Goal: Transaction & Acquisition: Purchase product/service

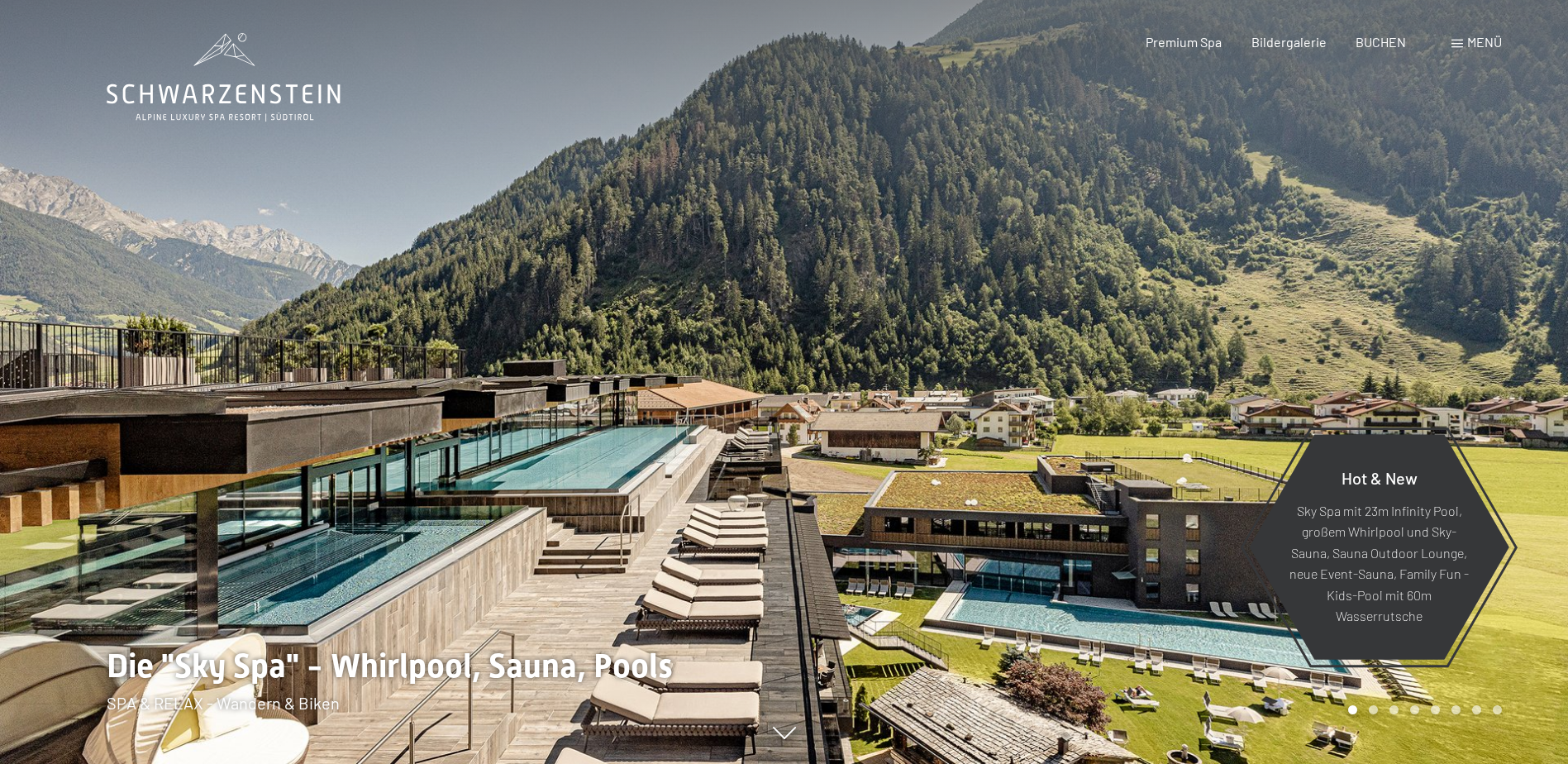
click at [1485, 42] on span "Menü" at bounding box center [1484, 41] width 34 height 15
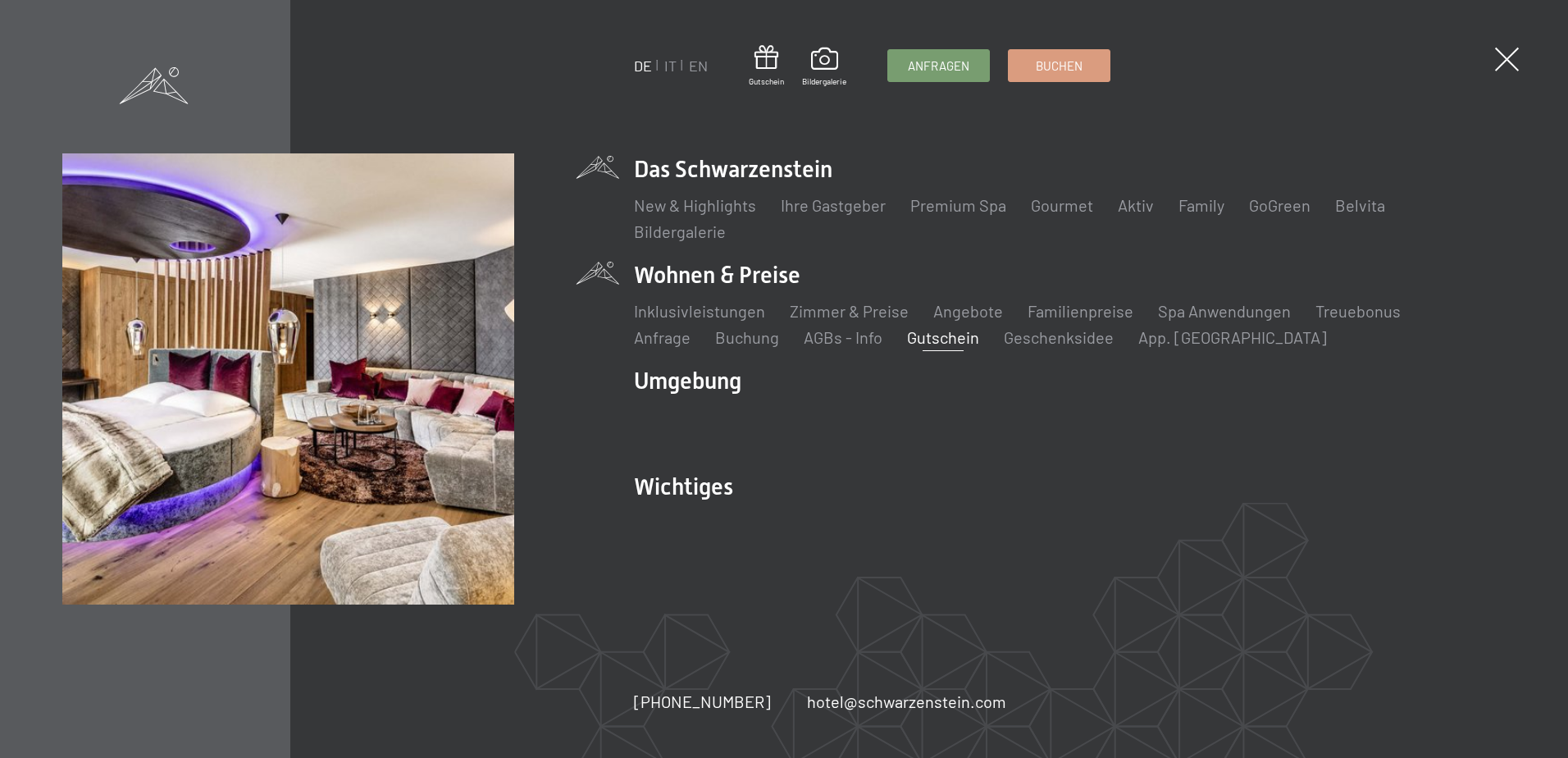
click at [907, 340] on link "Gutschein" at bounding box center [943, 338] width 72 height 20
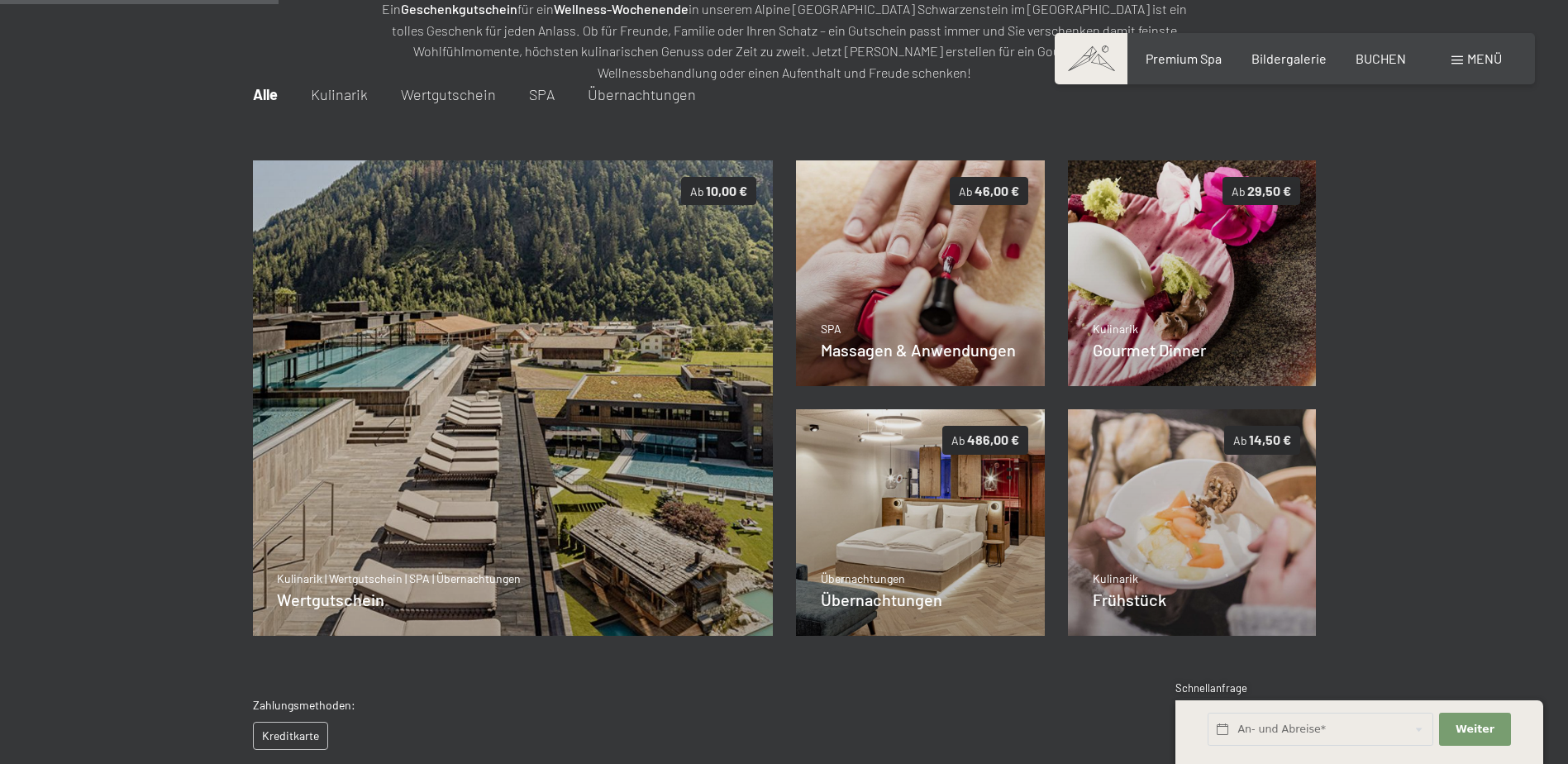
click at [870, 343] on span "Details" at bounding box center [855, 348] width 34 height 16
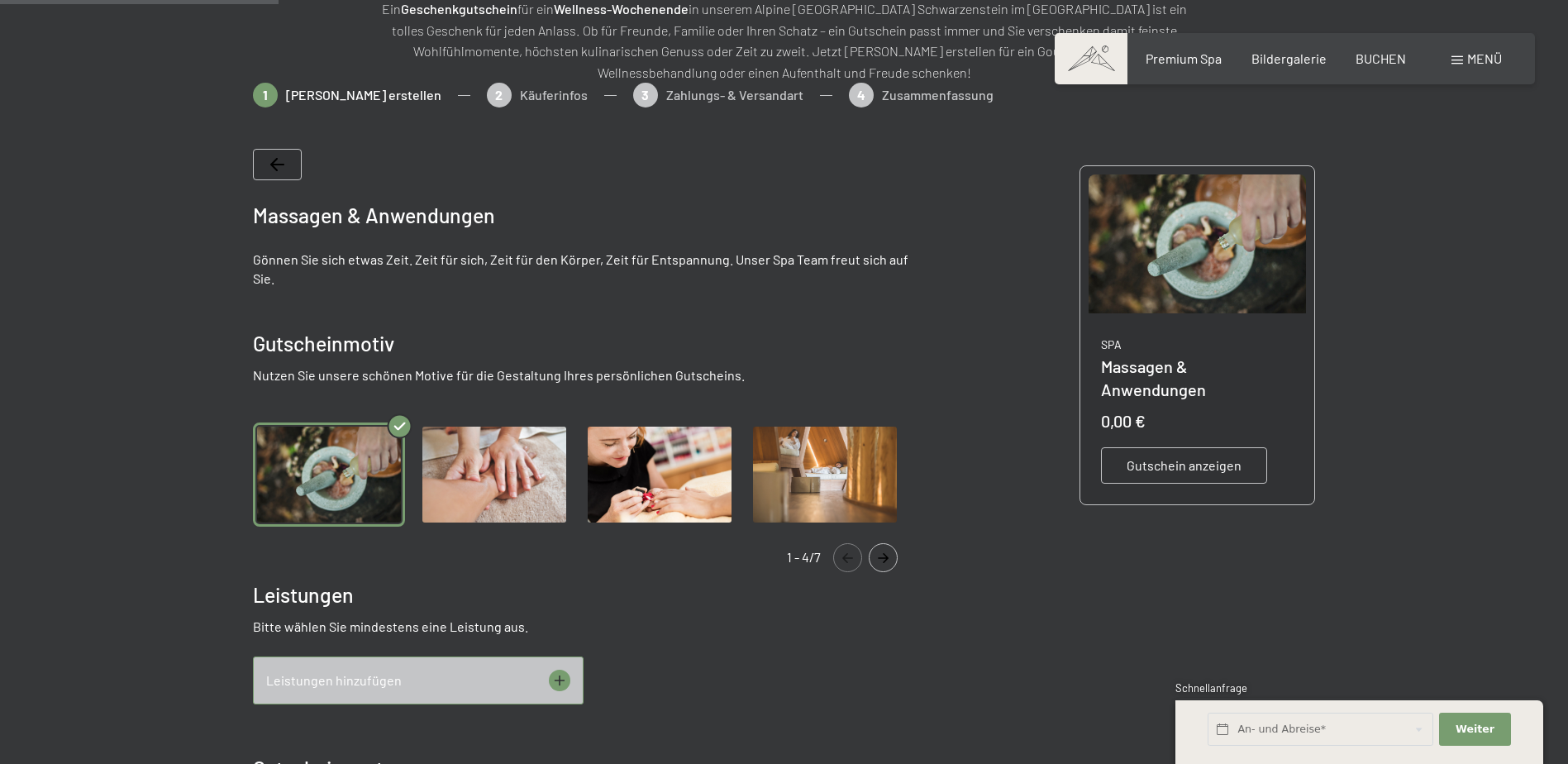
click at [490, 452] on img "Gallery" at bounding box center [494, 475] width 152 height 105
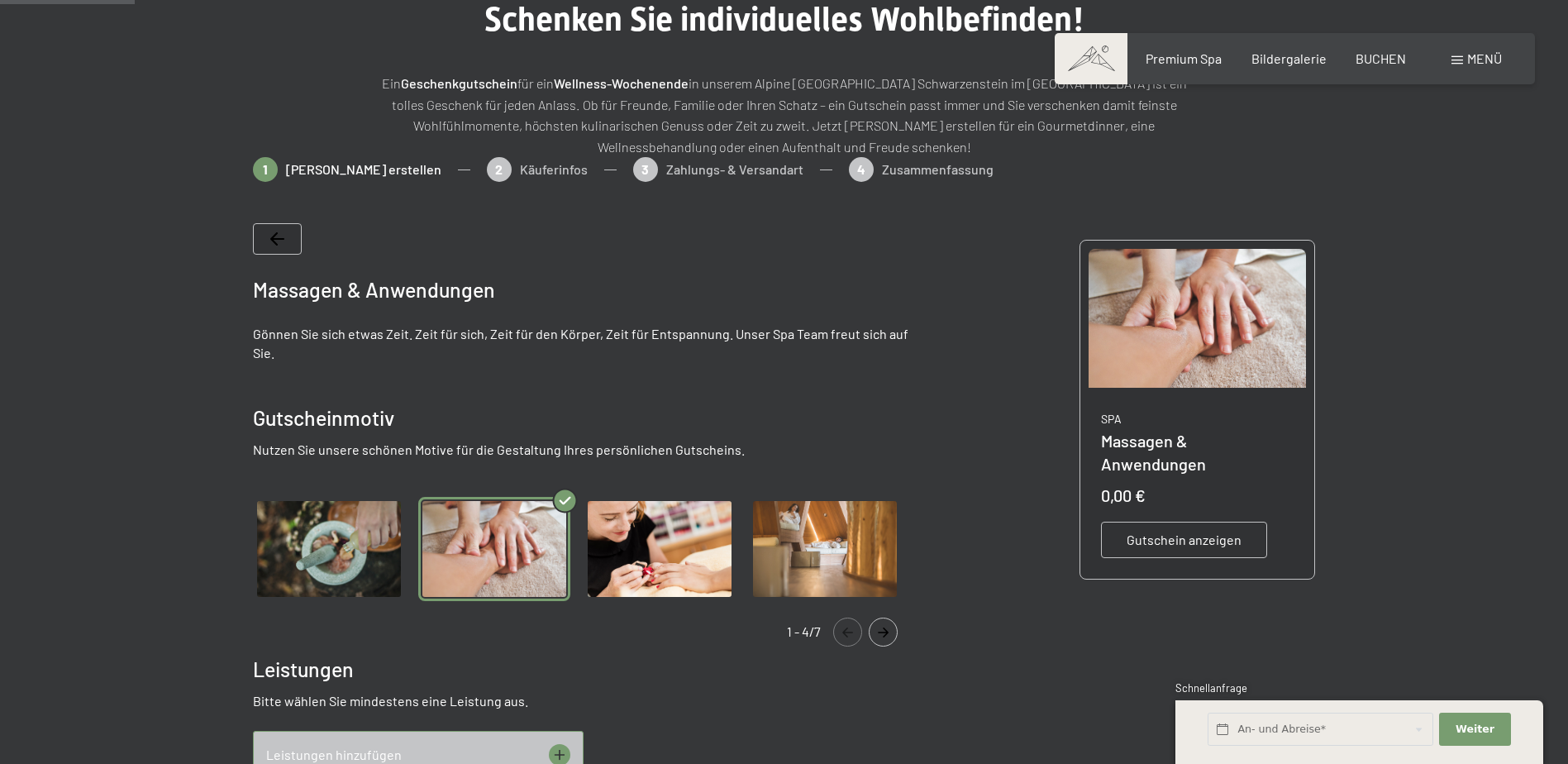
click at [1179, 531] on span "Gutschein anzeigen" at bounding box center [1183, 540] width 115 height 18
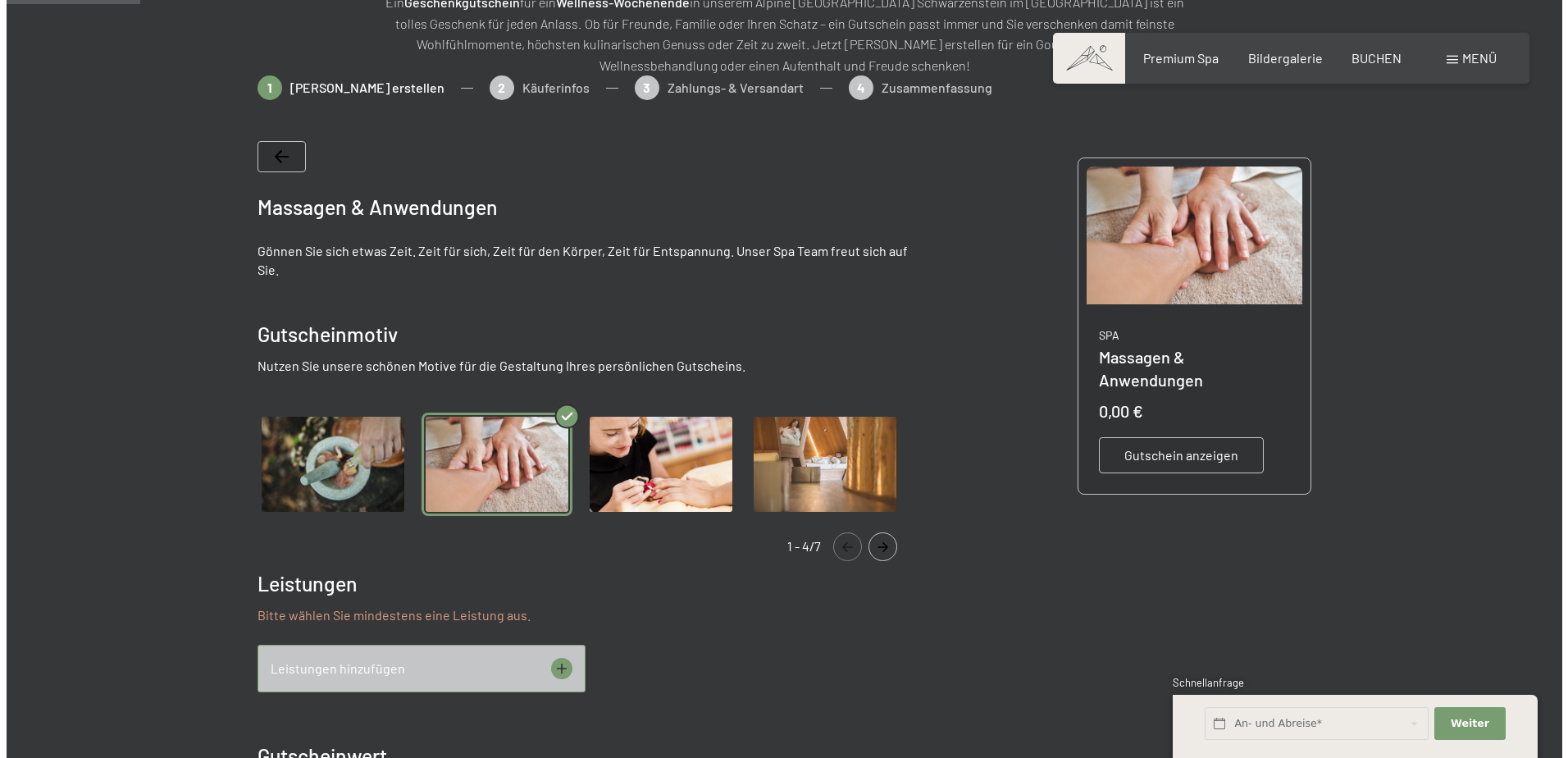
scroll to position [320, 0]
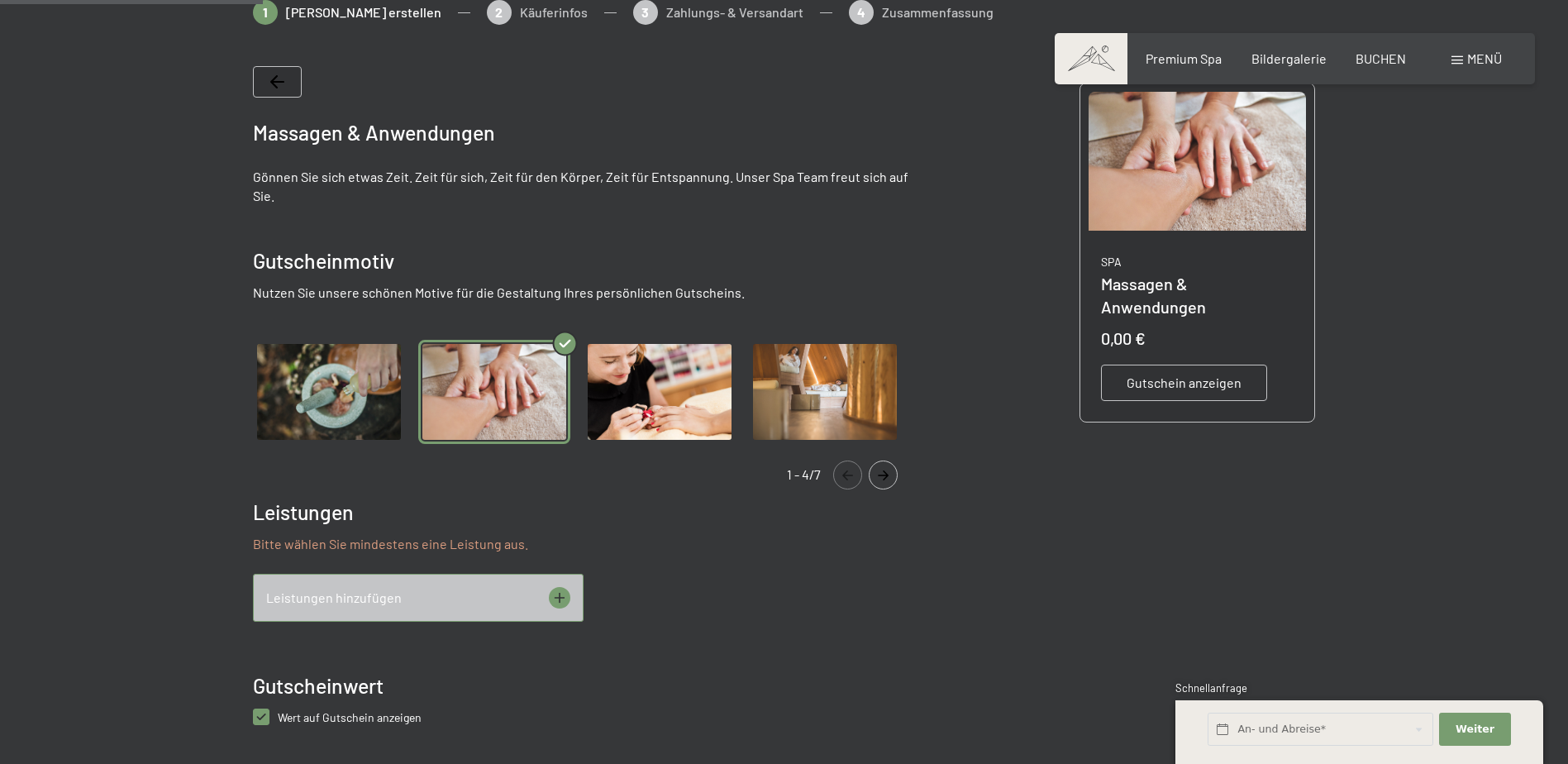
click at [1471, 629] on div at bounding box center [784, 628] width 1568 height 1257
click at [564, 594] on icon at bounding box center [560, 598] width 22 height 22
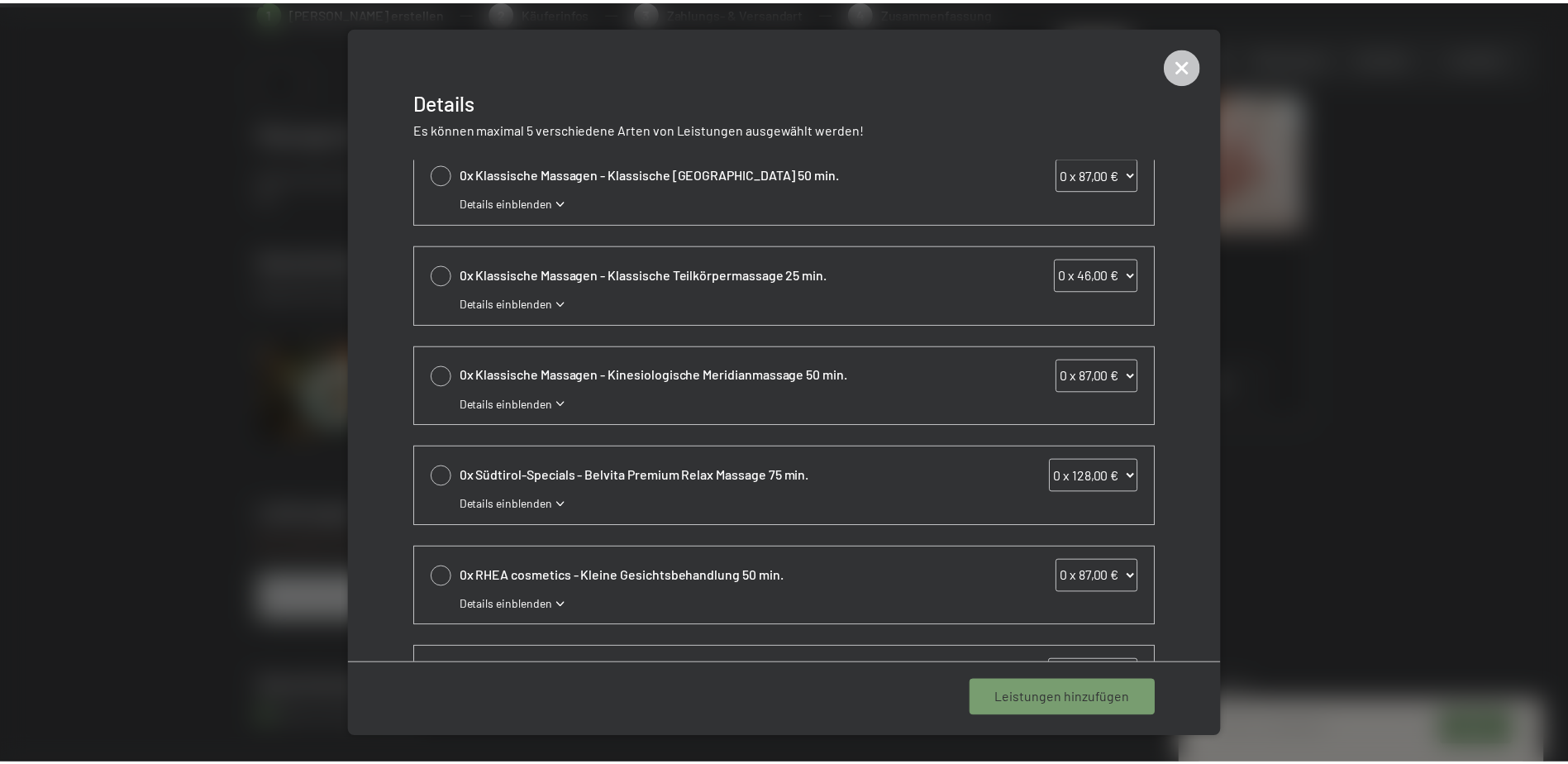
scroll to position [0, 0]
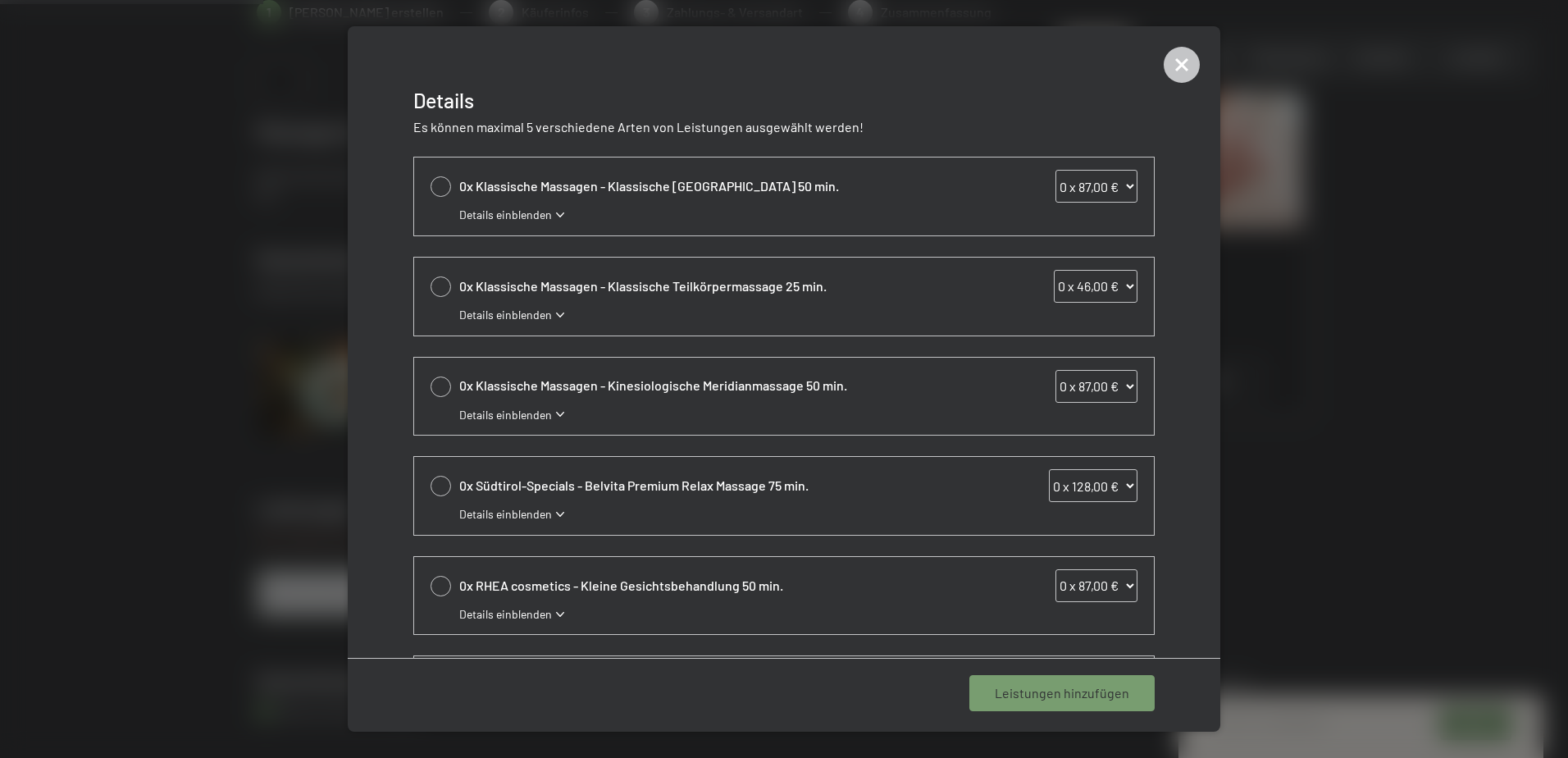
click at [442, 185] on div at bounding box center [440, 186] width 21 height 21
select select "1"
click at [1073, 690] on span "1 Leistung hinzufügen" at bounding box center [1066, 693] width 127 height 18
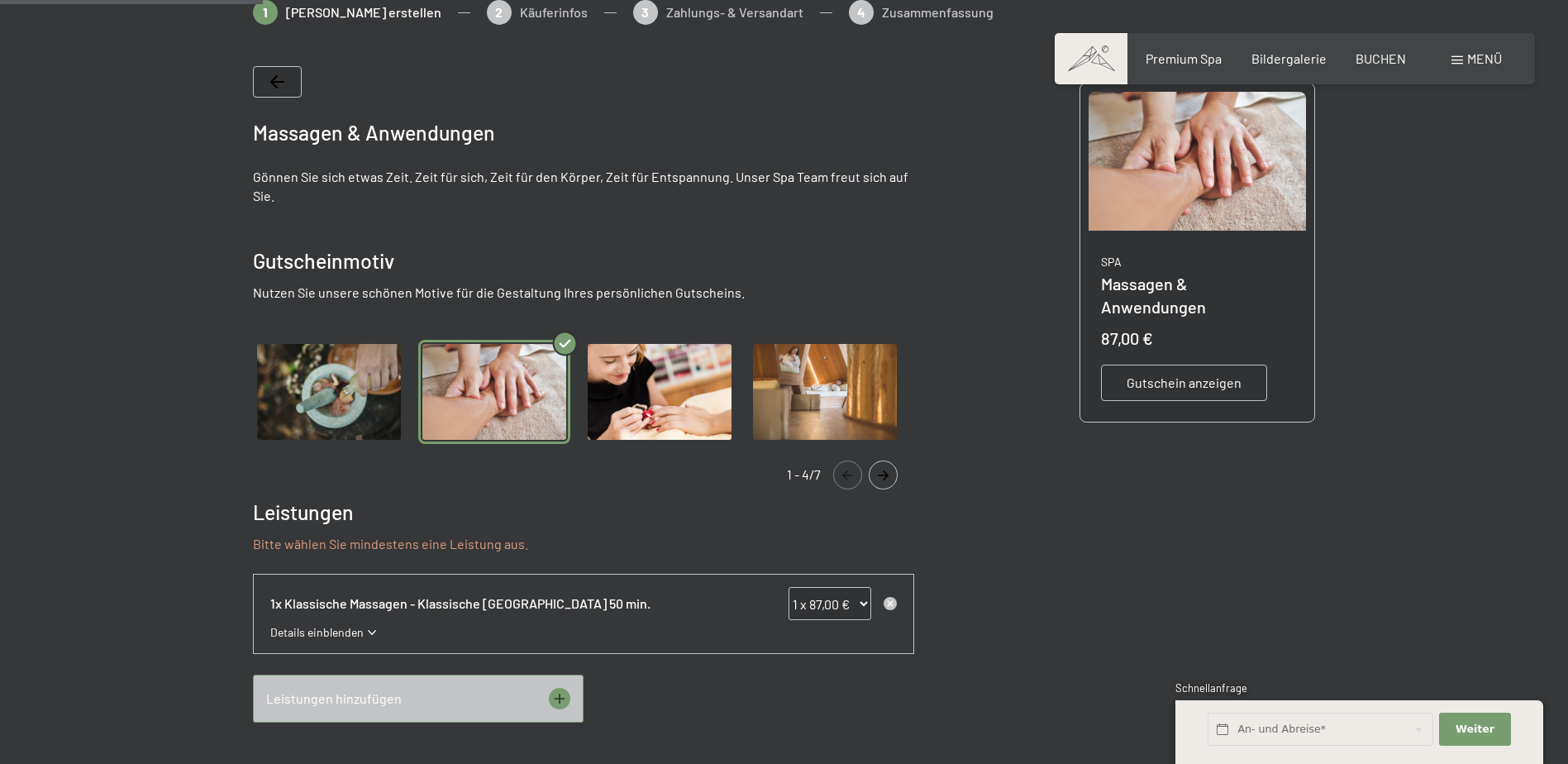
click at [890, 474] on icon "Navigate to next slide" at bounding box center [883, 475] width 27 height 10
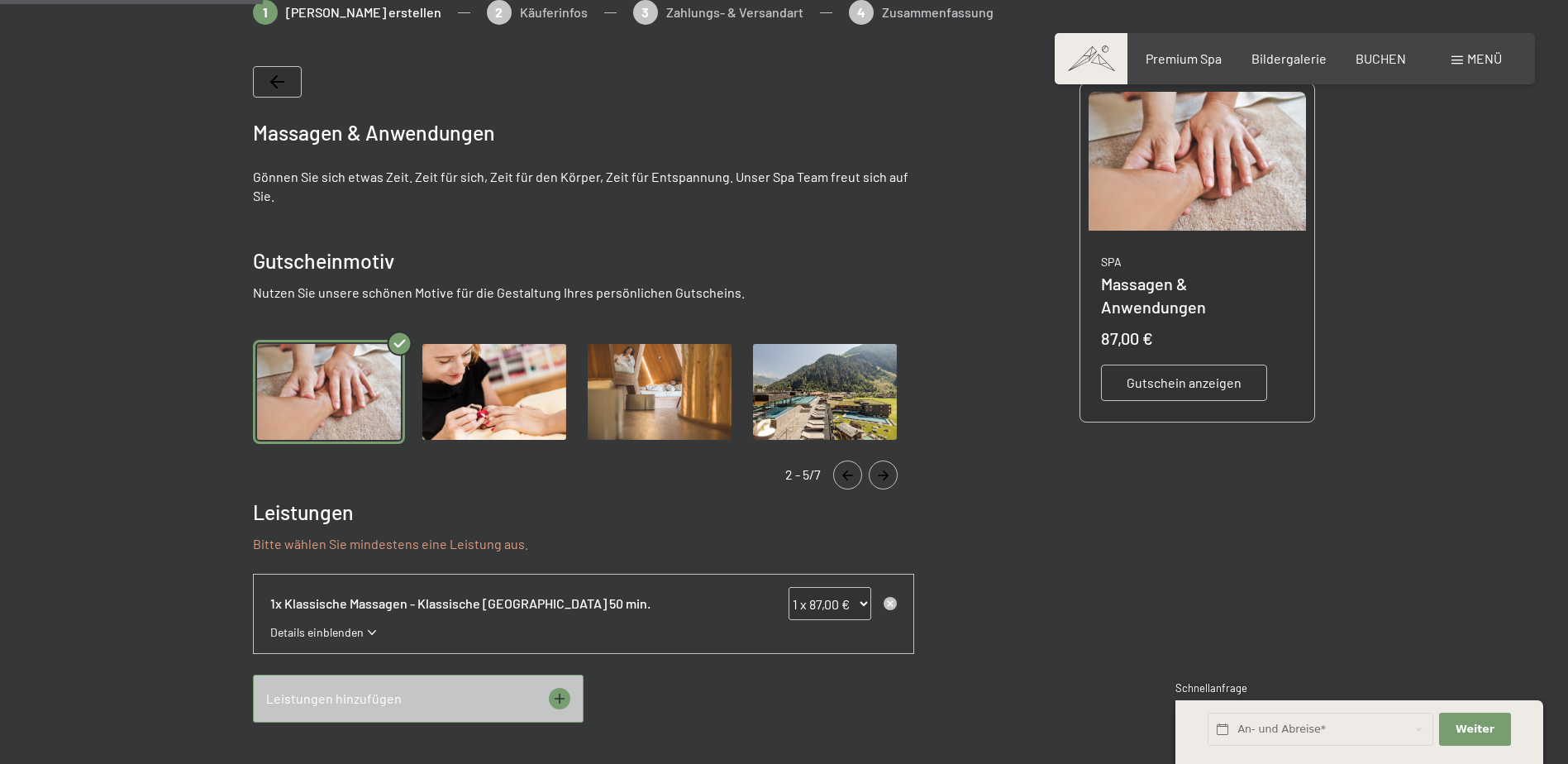
click at [889, 474] on icon "Navigate to next slide" at bounding box center [883, 475] width 27 height 10
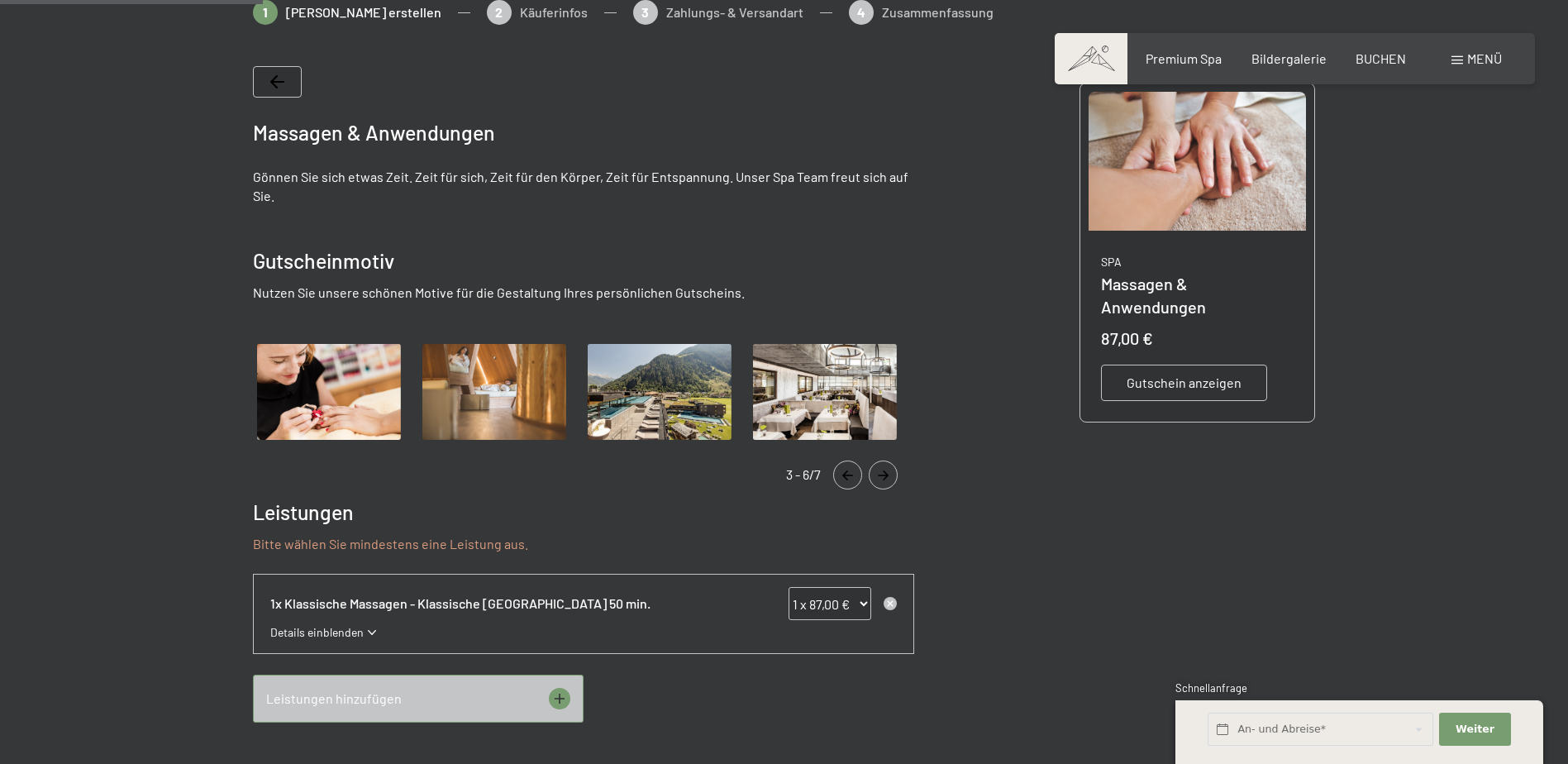
click at [889, 474] on icon "Navigate to next slide" at bounding box center [883, 475] width 27 height 10
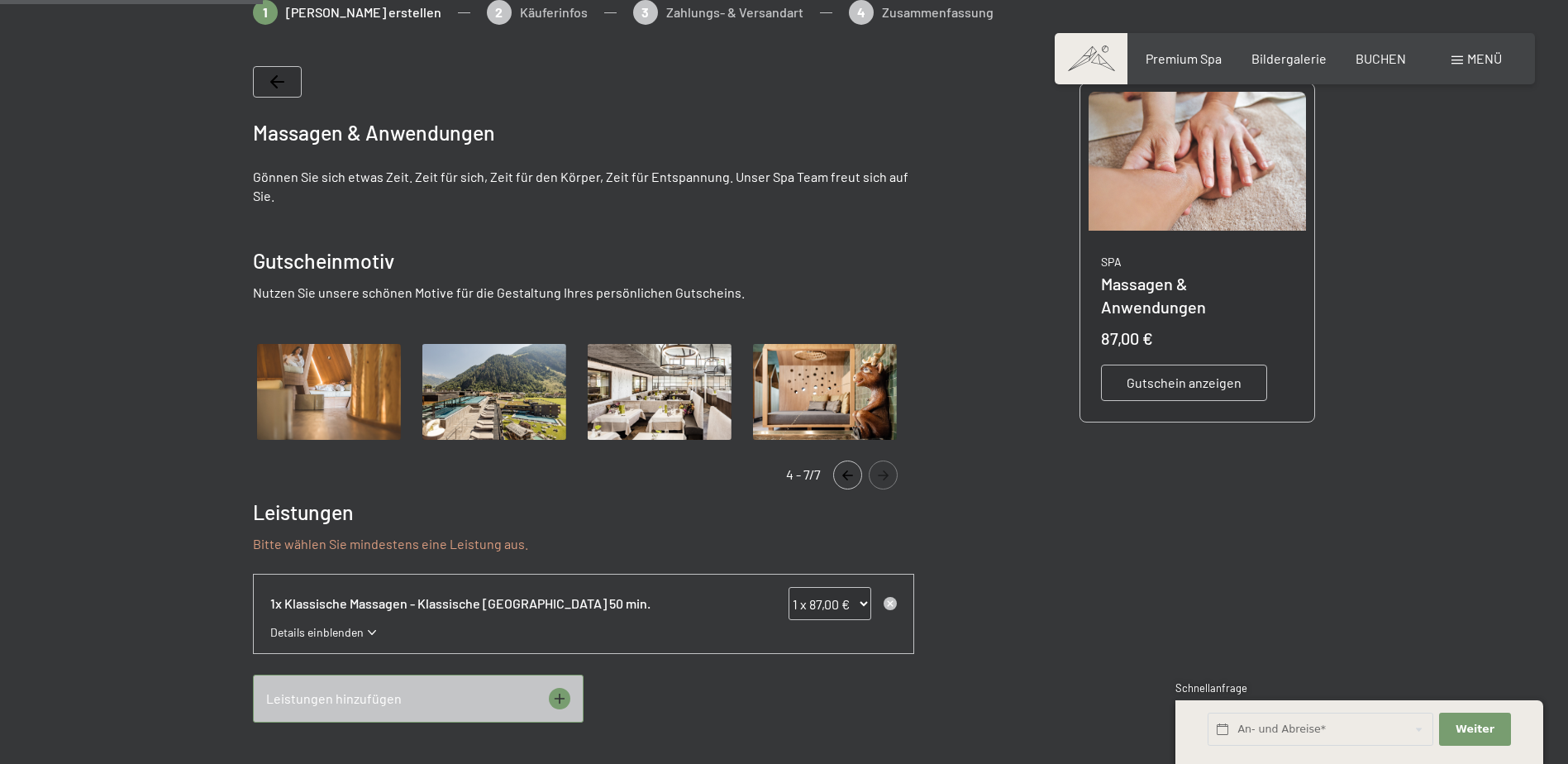
click at [889, 474] on icon "Navigate to next slide" at bounding box center [883, 475] width 27 height 10
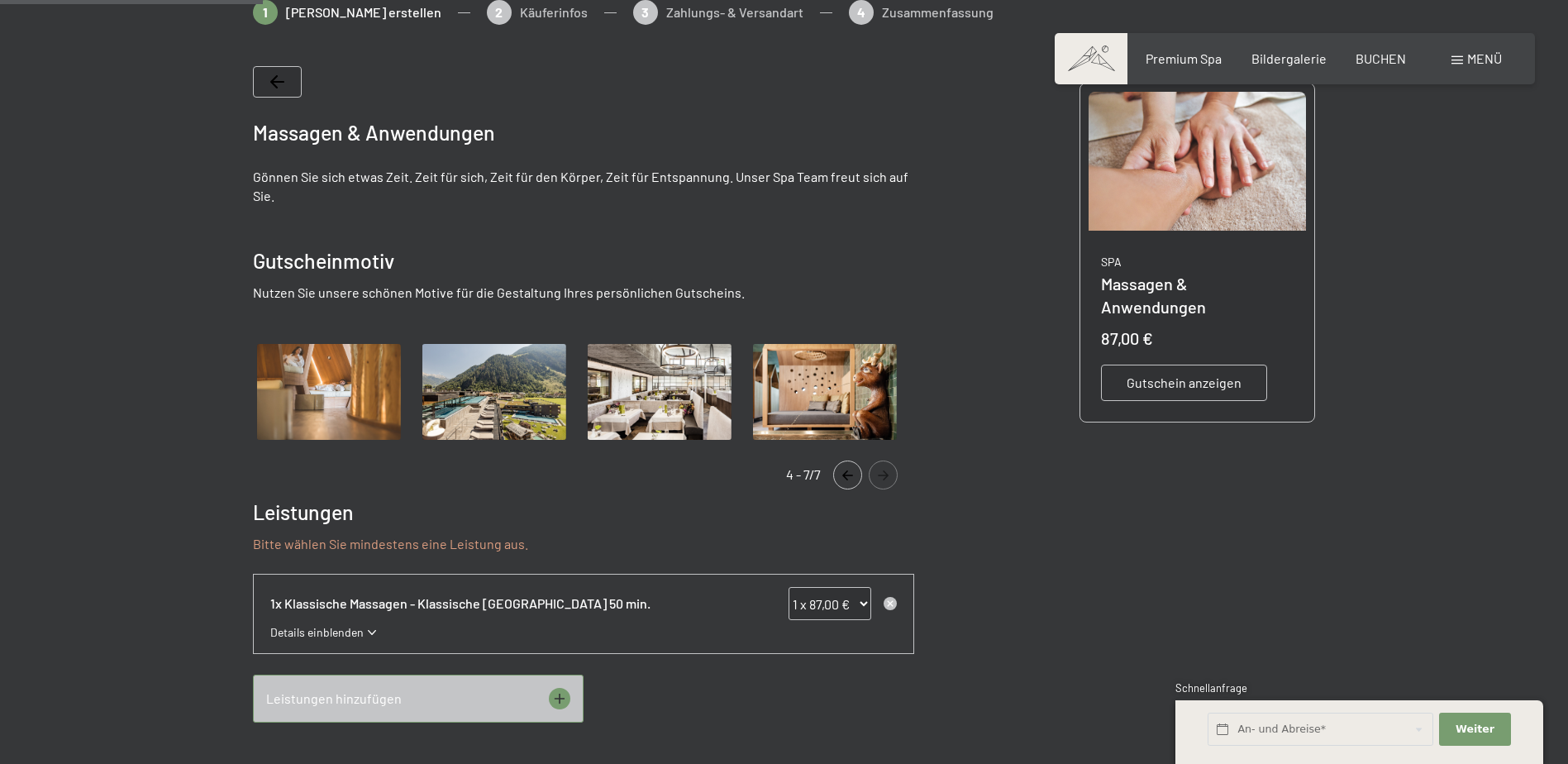
click at [861, 470] on icon "Navigate to previous slide" at bounding box center [847, 475] width 27 height 10
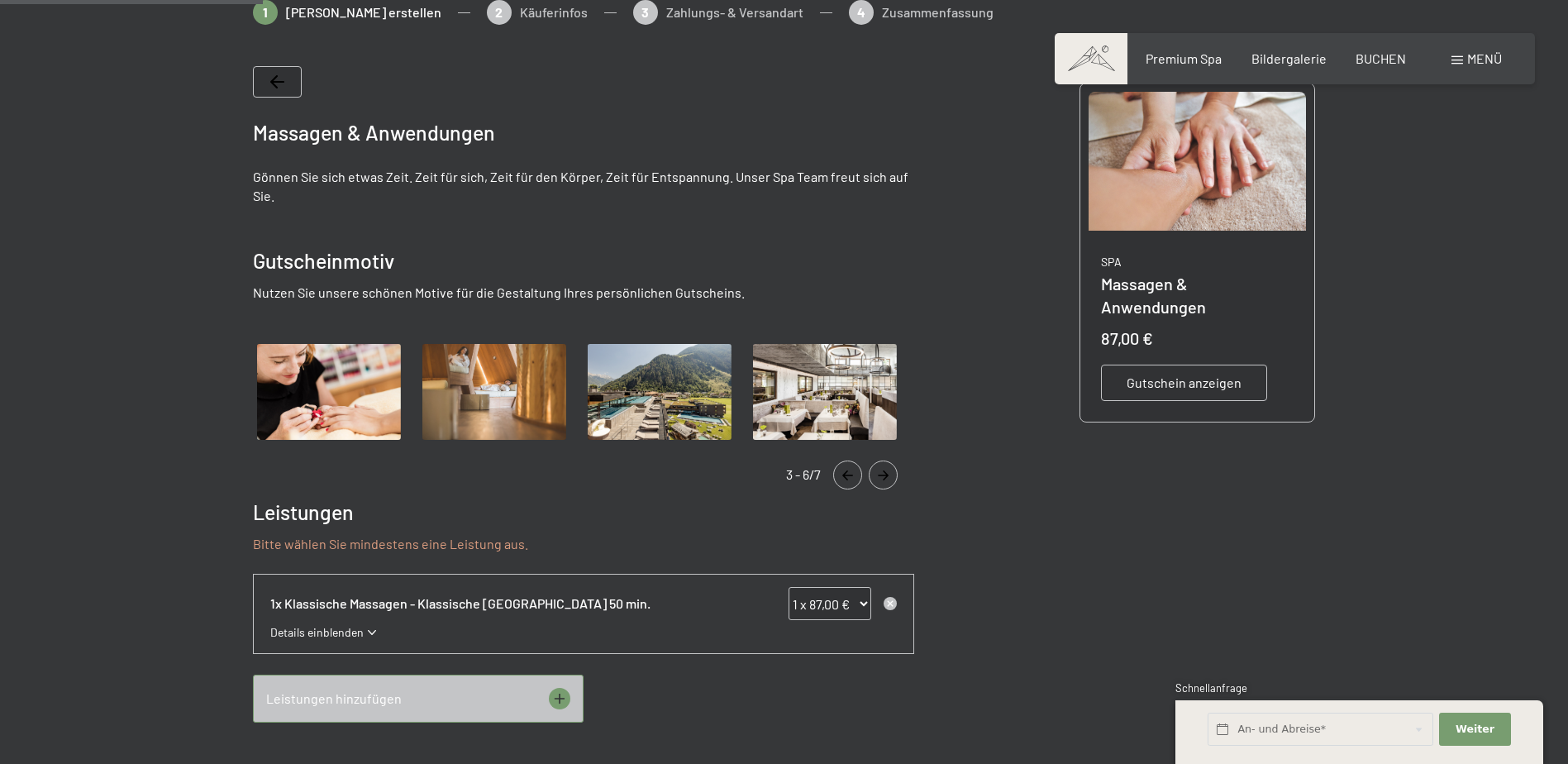
click at [856, 470] on icon "Navigate to previous slide" at bounding box center [847, 475] width 27 height 10
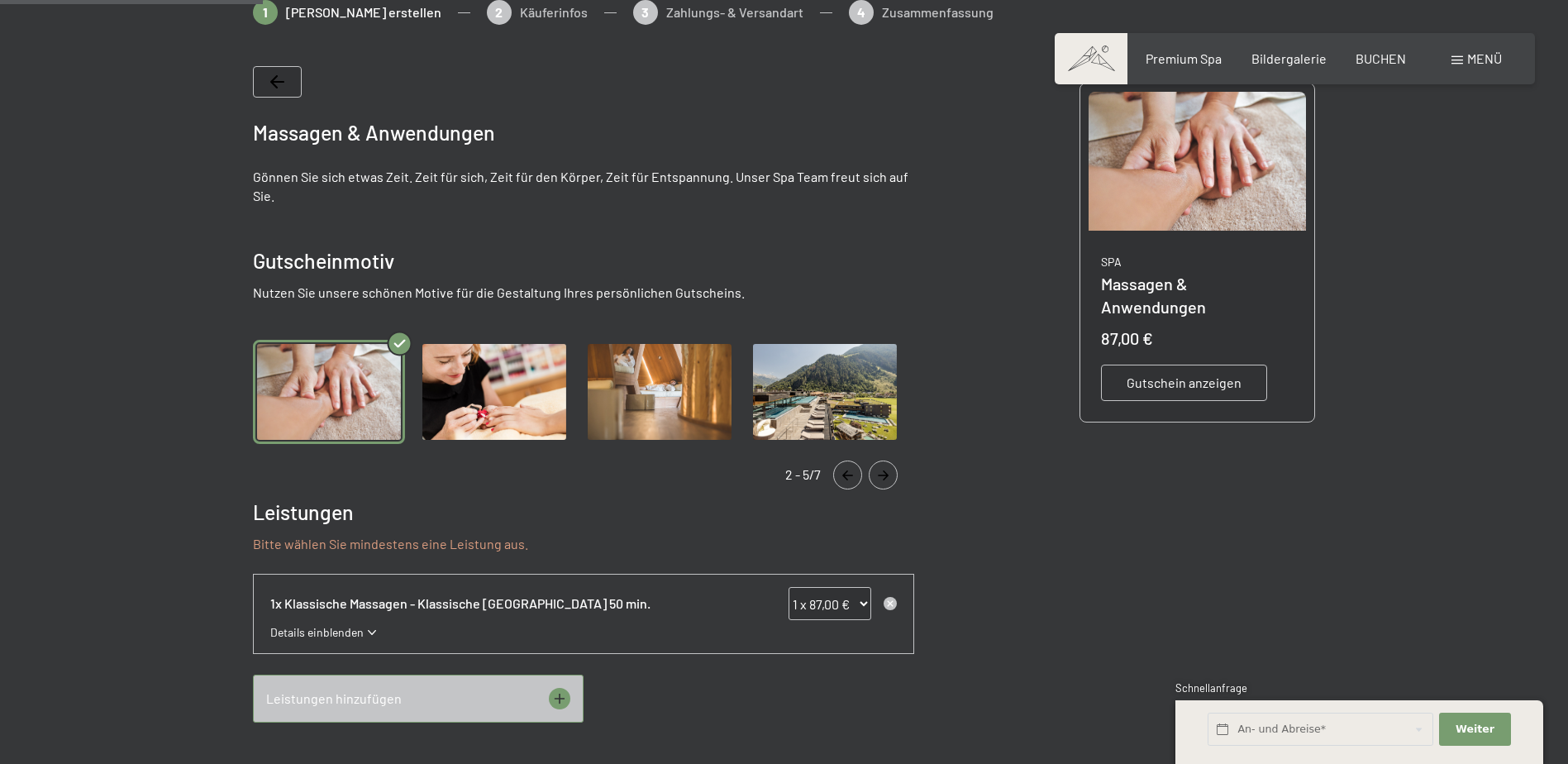
click at [856, 470] on icon "Navigate to previous slide" at bounding box center [847, 475] width 27 height 10
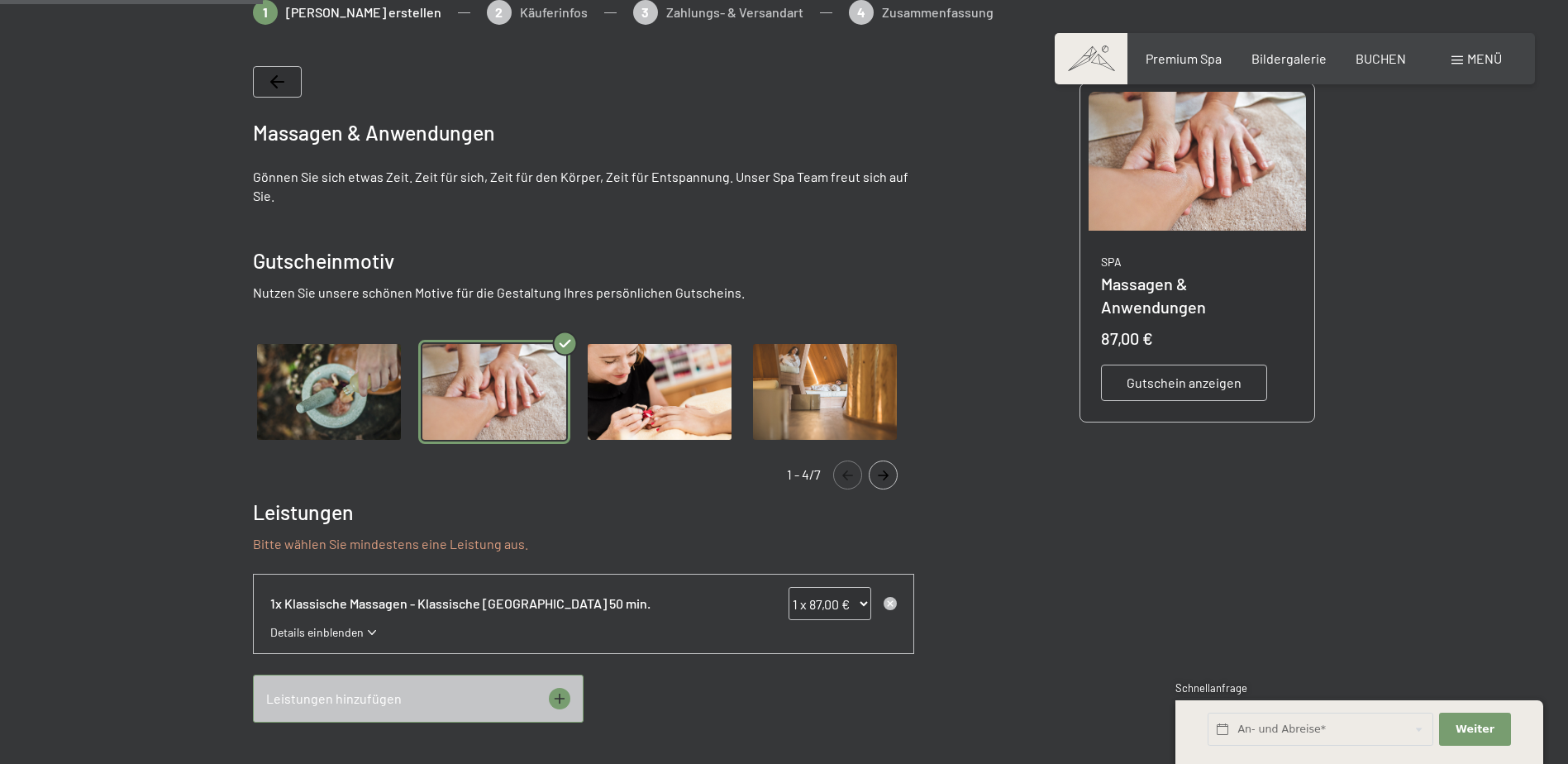
click at [856, 470] on icon "Navigate to previous slide" at bounding box center [847, 475] width 27 height 10
click at [499, 376] on img "Gallery" at bounding box center [494, 393] width 152 height 105
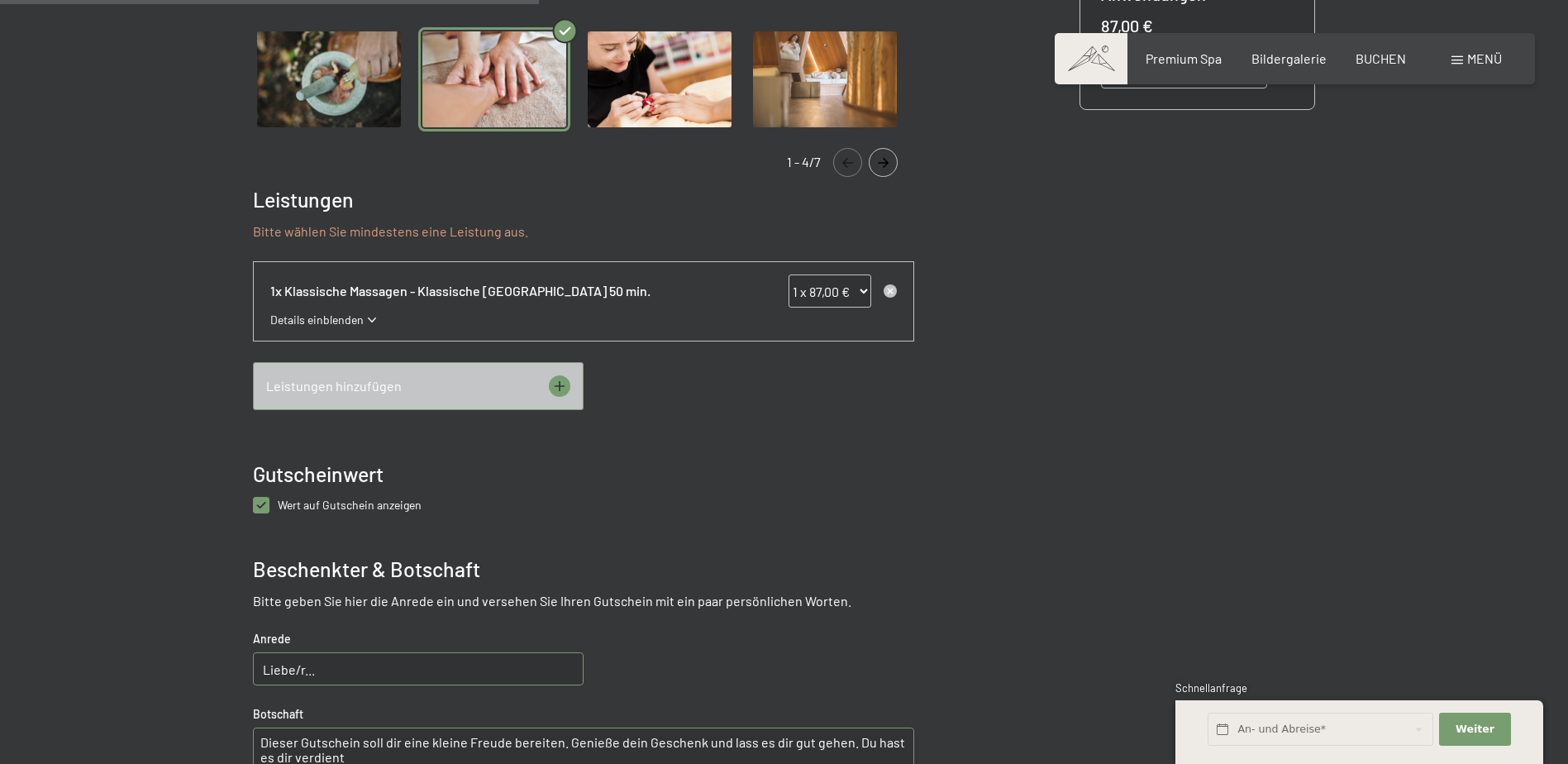
scroll to position [736, 0]
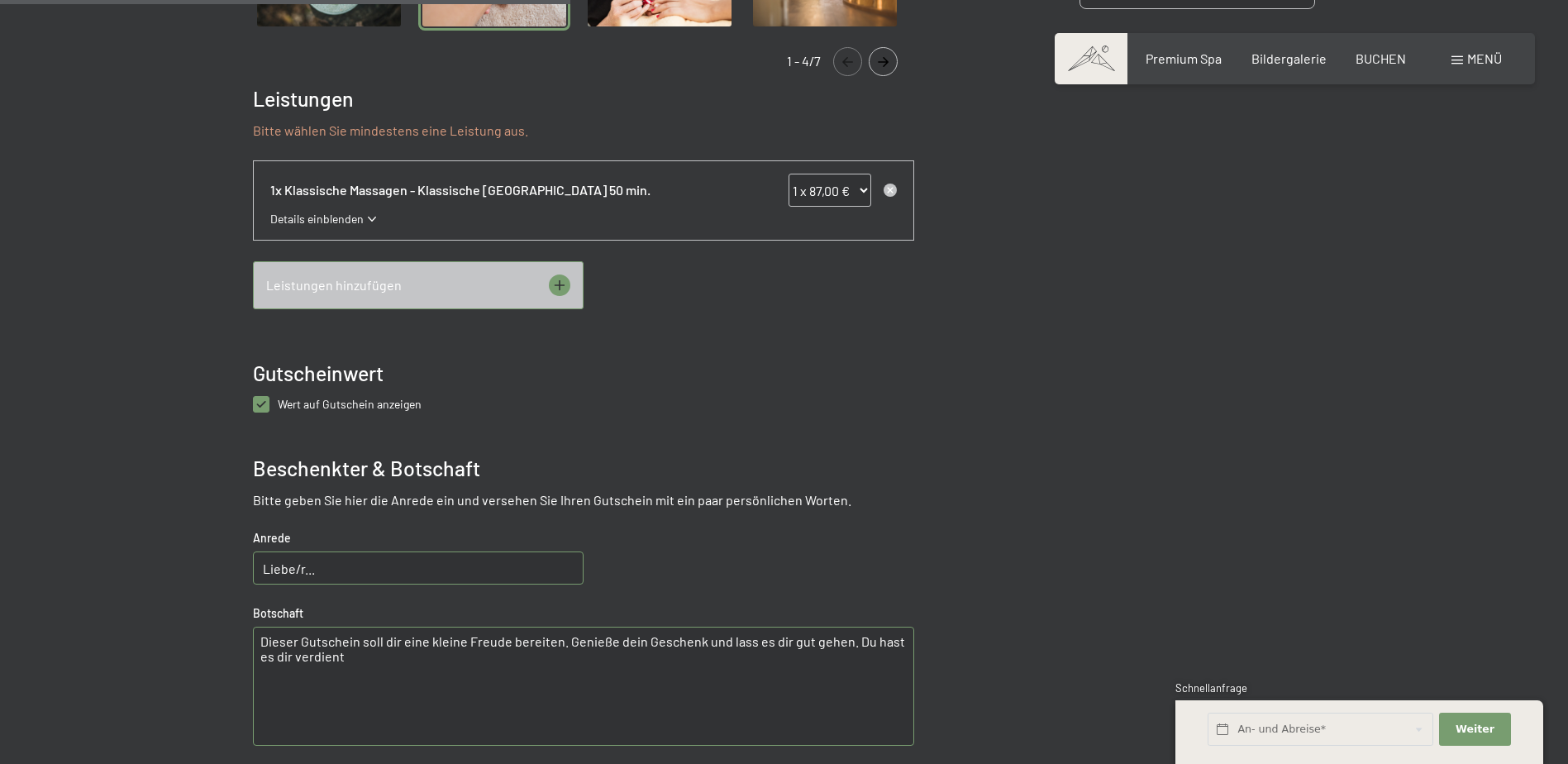
click at [336, 567] on input "Liebe/r..." at bounding box center [418, 568] width 330 height 33
drag, startPoint x: 336, startPoint y: 567, endPoint x: 161, endPoint y: 547, distance: 176.1
click at [161, 547] on div at bounding box center [784, 264] width 1251 height 1357
click at [350, 573] on input "Liebe/r..." at bounding box center [418, 568] width 330 height 33
drag, startPoint x: 259, startPoint y: 642, endPoint x: 355, endPoint y: 647, distance: 96.1
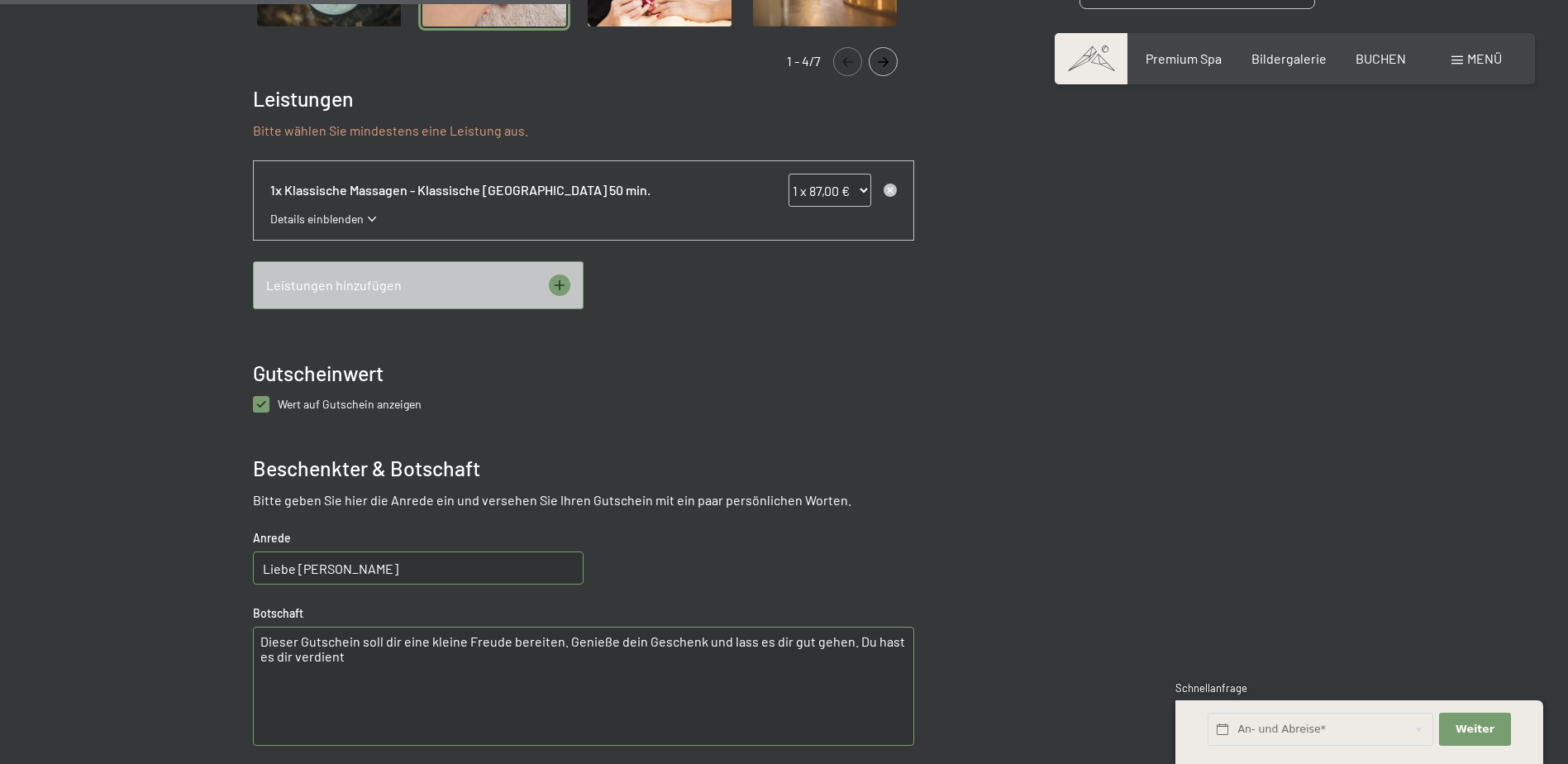
click at [355, 647] on textarea "Dieser Gutschein soll dir eine kleine Freude bereiten. Genieße dein Geschenk un…" at bounding box center [583, 686] width 661 height 119
drag, startPoint x: 294, startPoint y: 567, endPoint x: 219, endPoint y: 559, distance: 75.4
click at [219, 559] on div at bounding box center [784, 264] width 1251 height 1357
click at [402, 567] on input "Mein [PERSON_NAME]" at bounding box center [418, 568] width 330 height 33
type input "Mein [PERSON_NAME]"
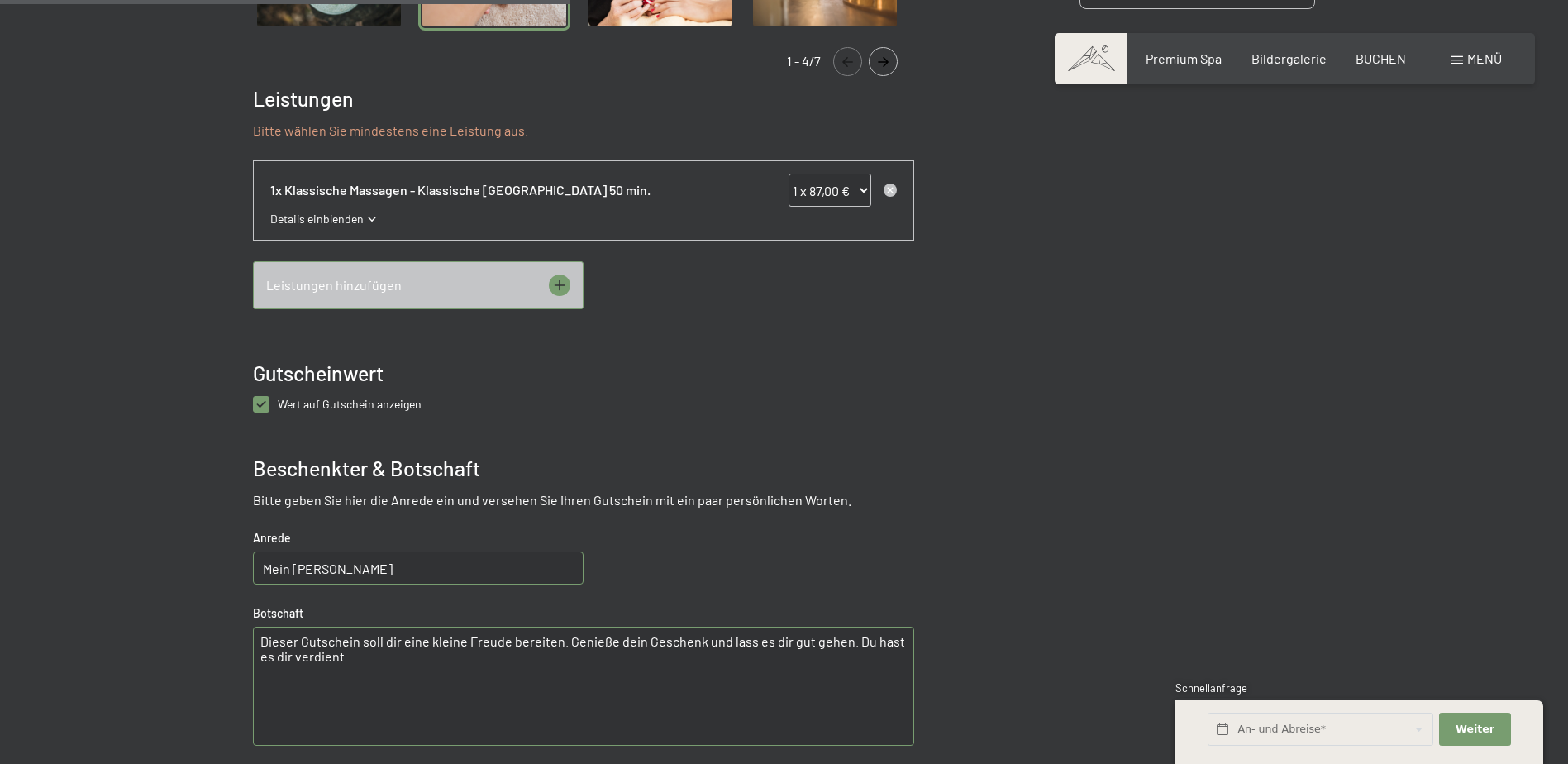
click at [258, 642] on textarea "Dieser Gutschein soll dir eine kleine Freude bereiten. Genieße dein Geschenk un…" at bounding box center [583, 686] width 661 height 119
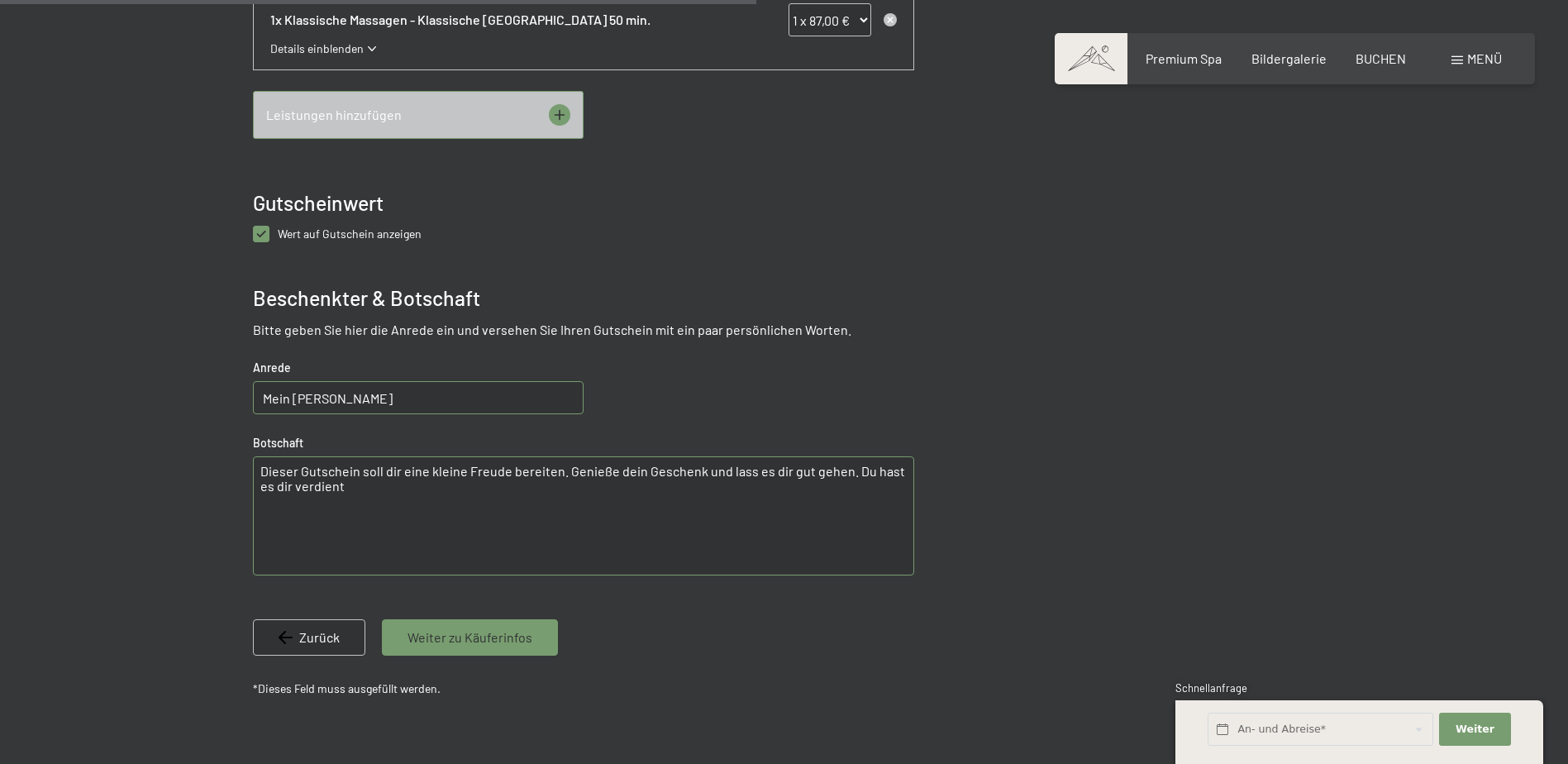
scroll to position [984, 0]
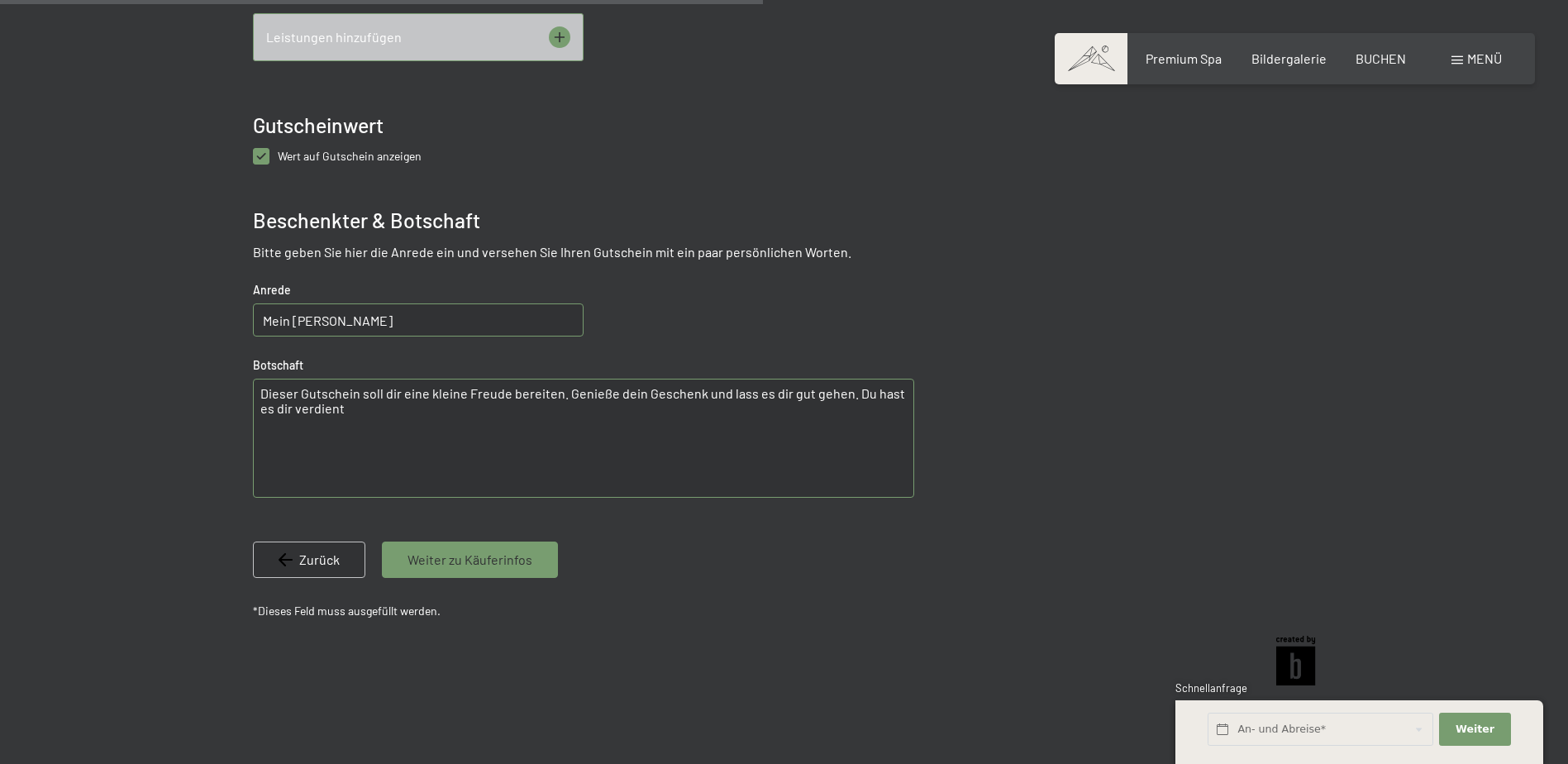
click at [257, 151] on anzeigen "checkbox" at bounding box center [261, 156] width 16 height 16
checkbox anzeigen "false"
click at [336, 413] on textarea "Dieser Gutschein soll dir eine kleine Freude bereiten. Genieße dein Geschenk un…" at bounding box center [583, 437] width 661 height 119
drag, startPoint x: 260, startPoint y: 393, endPoint x: 345, endPoint y: 419, distance: 88.9
click at [345, 419] on textarea "Dieser Gutschein soll dir eine kleine Freude bereiten. Genieße dein Geschenk un…" at bounding box center [583, 437] width 661 height 119
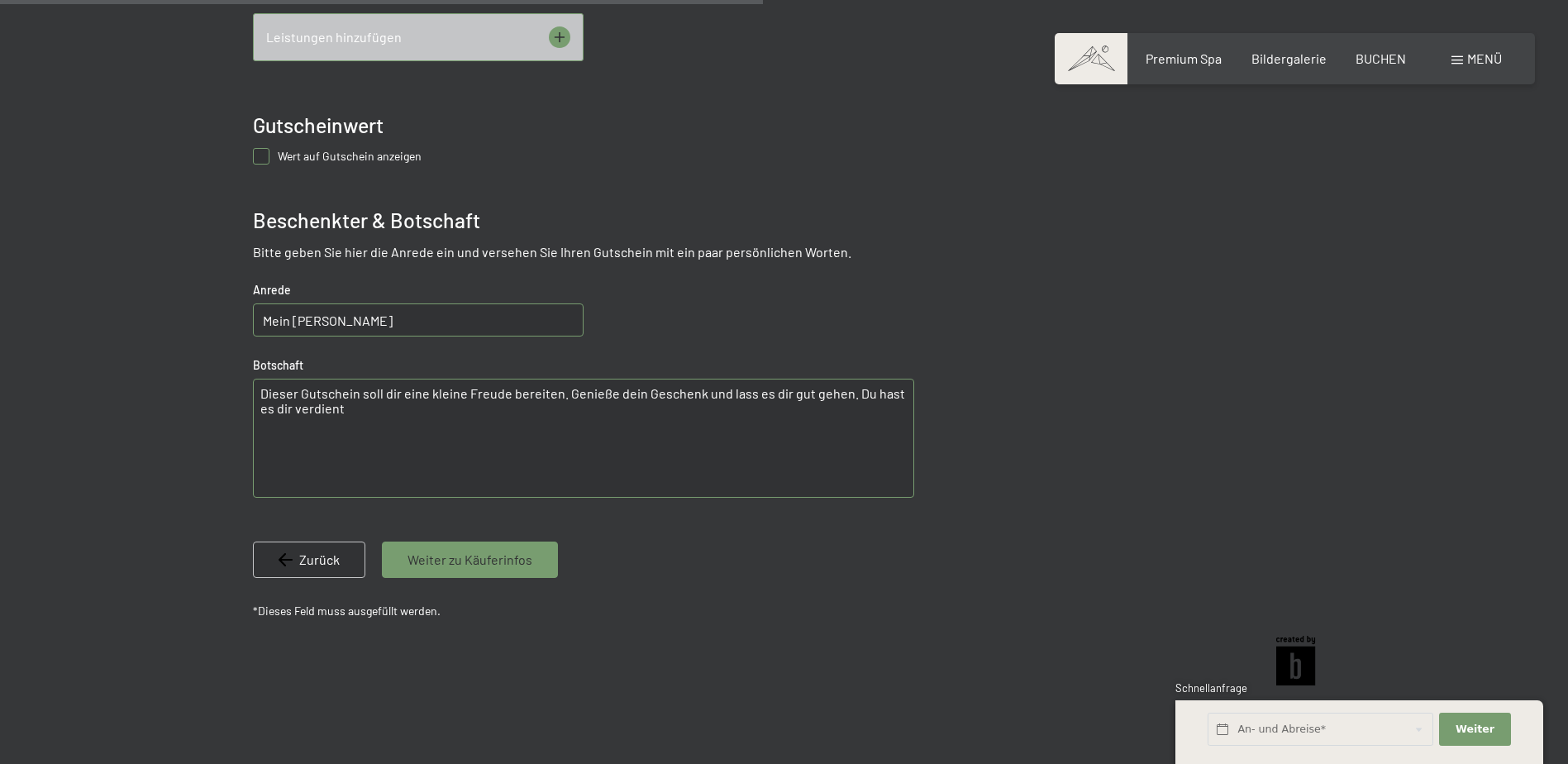
click at [337, 321] on input "Mein [PERSON_NAME]" at bounding box center [418, 319] width 330 height 33
drag, startPoint x: 218, startPoint y: 406, endPoint x: 211, endPoint y: 391, distance: 16.6
click at [211, 391] on div at bounding box center [784, 16] width 1251 height 1357
drag, startPoint x: 709, startPoint y: 391, endPoint x: 215, endPoint y: 377, distance: 494.2
click at [215, 377] on div at bounding box center [784, 16] width 1251 height 1357
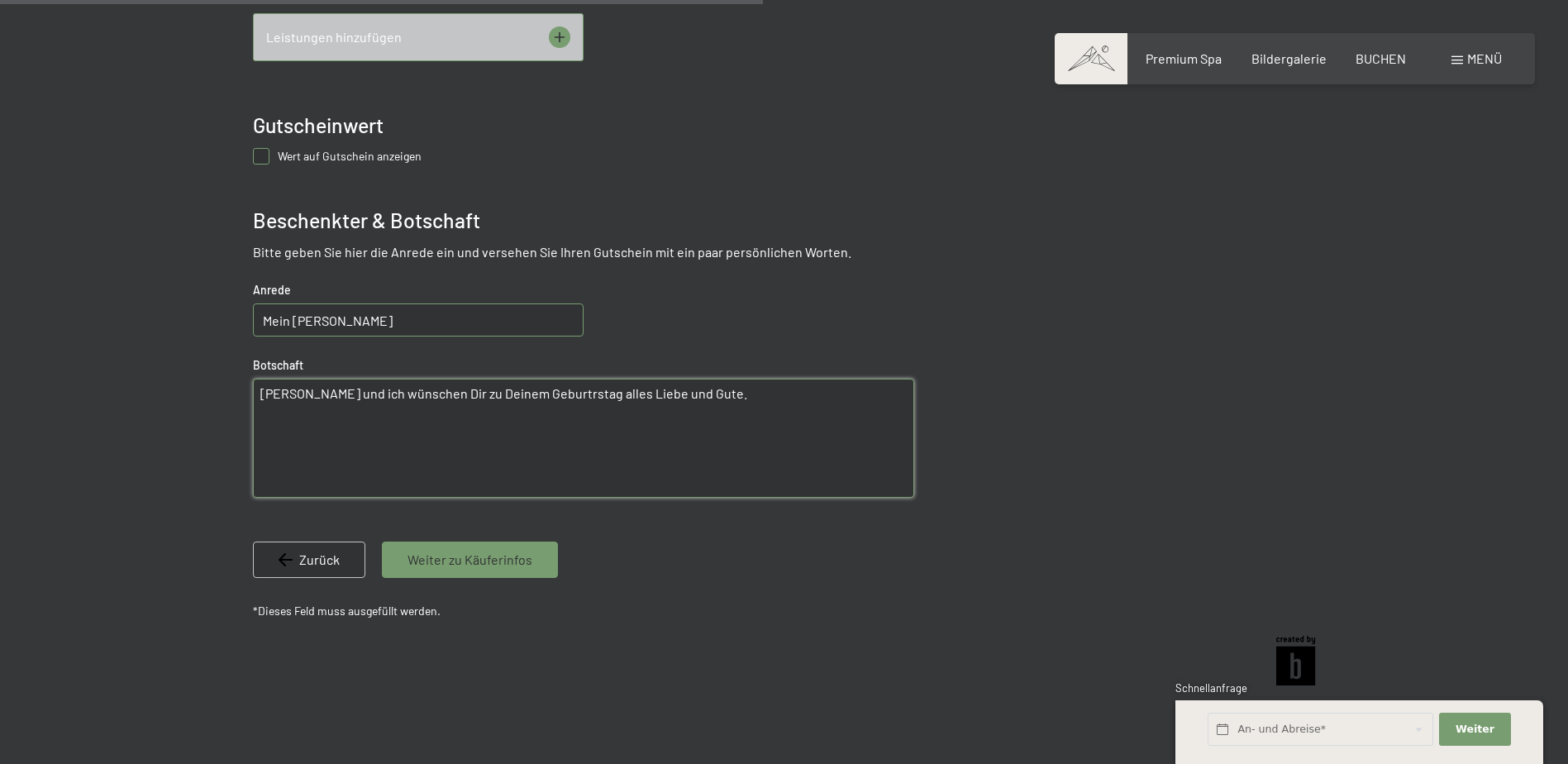
paste textarea "stag alles Liebe und Gute.“"
drag, startPoint x: 690, startPoint y: 398, endPoint x: 177, endPoint y: 351, distance: 515.1
click at [177, 351] on div at bounding box center [784, 16] width 1251 height 1357
paste textarea "! Viel Gesundheit, Glück und Erfolg für das kommende Lebensjahr. Feier schön un…"
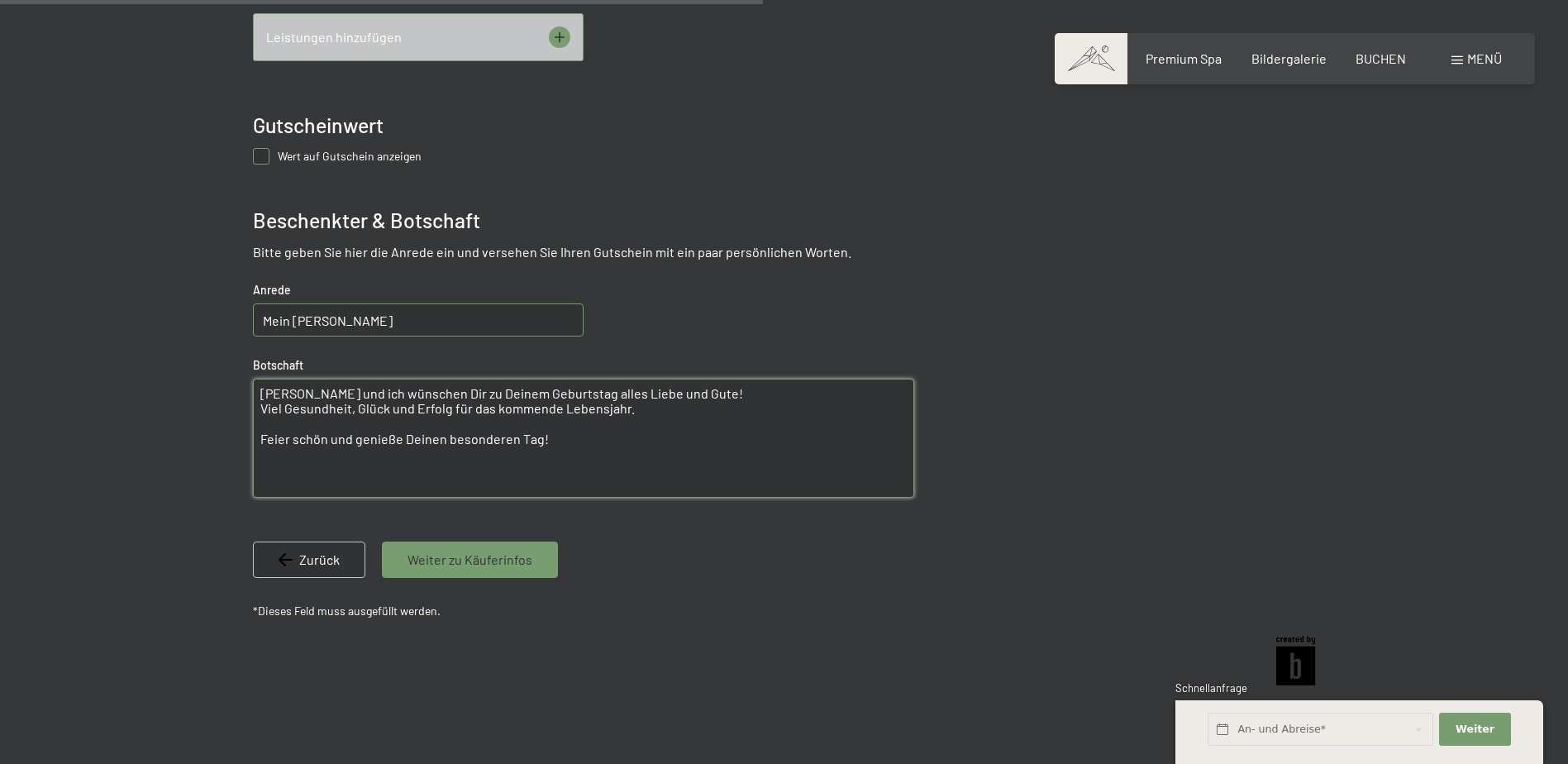
type textarea "[PERSON_NAME] und ich wünschen Dir zu Deinem Geburtstag alles Liebe und Gute! V…"
click at [489, 554] on span "Weiter zu Käuferinfos" at bounding box center [470, 560] width 125 height 18
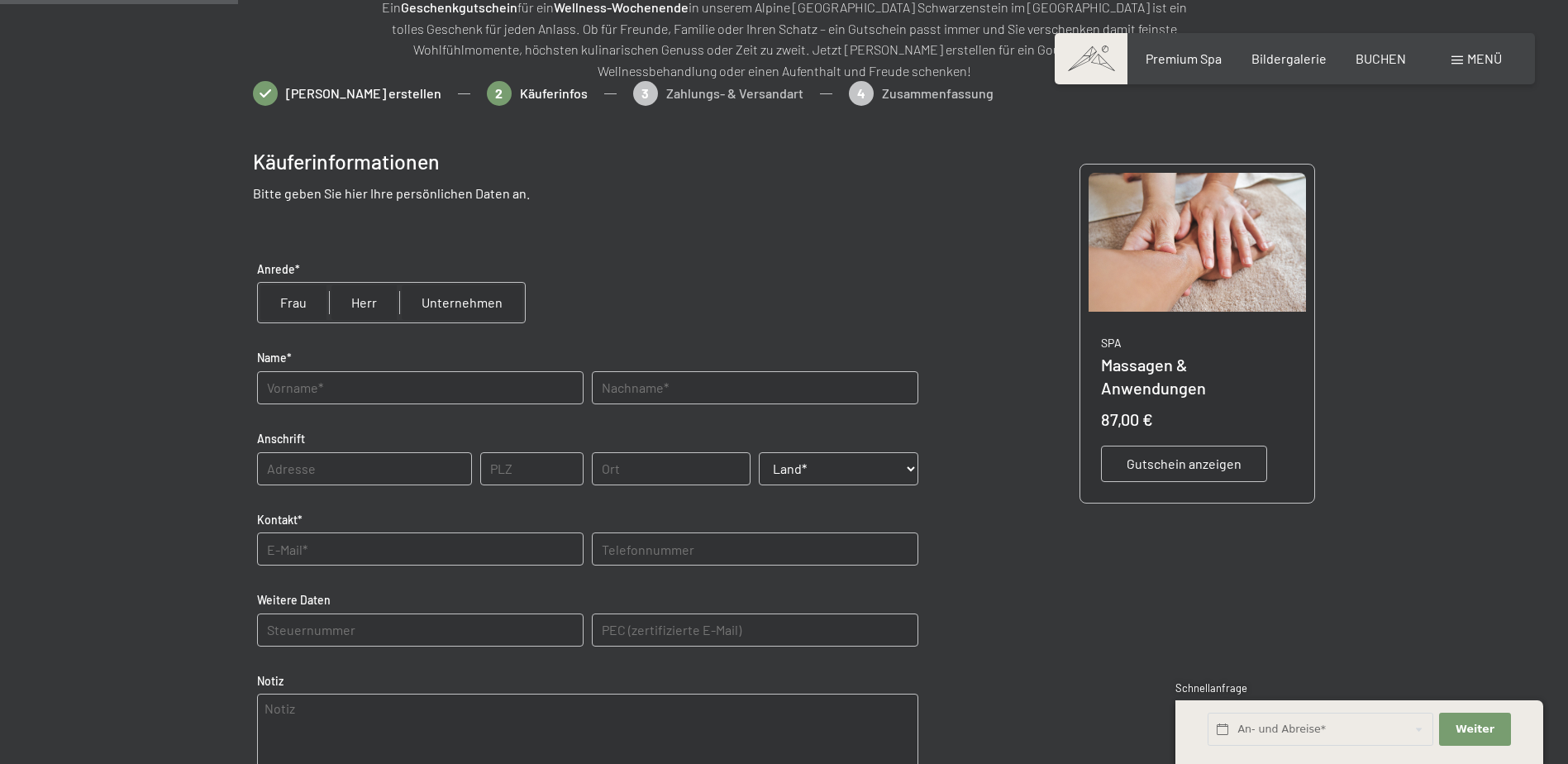
scroll to position [240, 0]
click at [421, 390] on input "text" at bounding box center [420, 389] width 326 height 33
type input "Torsten"
type input "Hoffmann"
type input "66740"
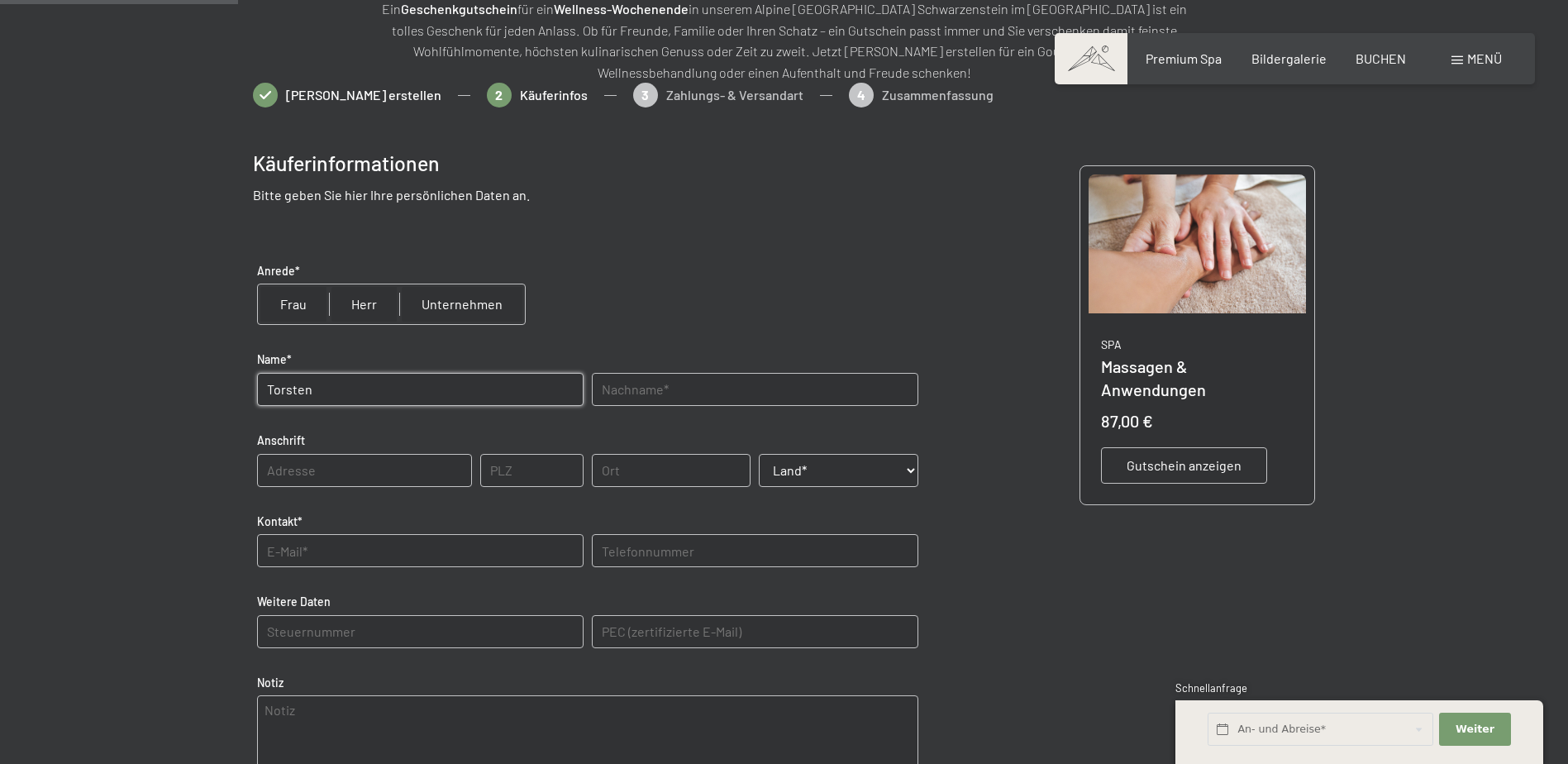
type input "Saarlouis"
select select "DEU"
type input "06831893917"
type E-Mail\) "[EMAIL_ADDRESS][DOMAIN_NAME]"
drag, startPoint x: 794, startPoint y: 631, endPoint x: 567, endPoint y: 631, distance: 227.0
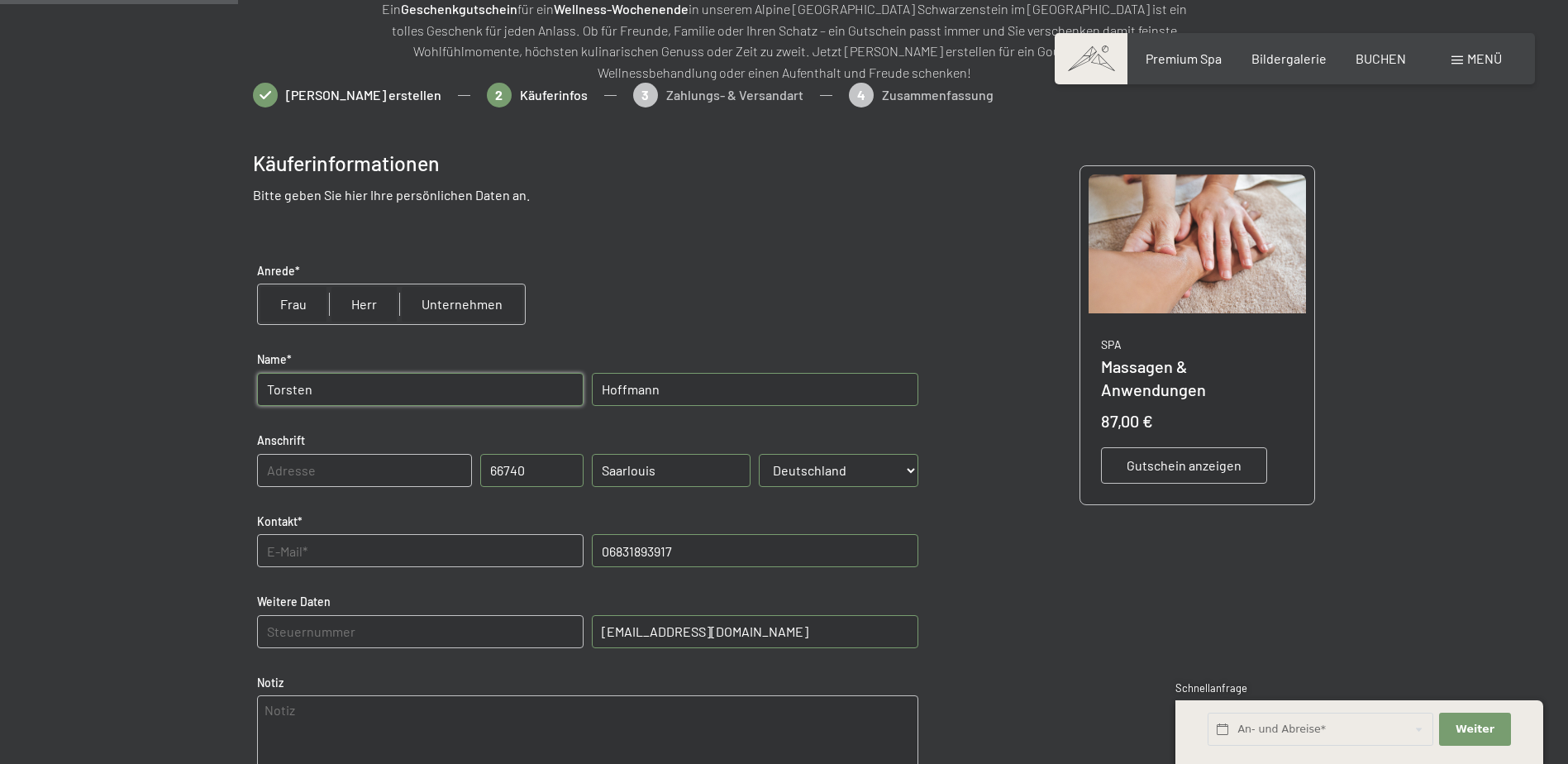
click at [567, 631] on div "Weitere Daten PEC (zertifizierte E-Mail) [EMAIL_ADDRESS][DOMAIN_NAME]" at bounding box center [588, 630] width 669 height 89
drag, startPoint x: 600, startPoint y: 610, endPoint x: 431, endPoint y: 593, distance: 169.9
click at [431, 593] on div "Weitere Daten PEC (zertifizierte E-Mail) [EMAIL_ADDRESS][DOMAIN_NAME]" at bounding box center [588, 630] width 669 height 89
click at [402, 547] on input "text" at bounding box center [420, 551] width 326 height 33
type input "[EMAIL_ADDRESS][DOMAIN_NAME]"
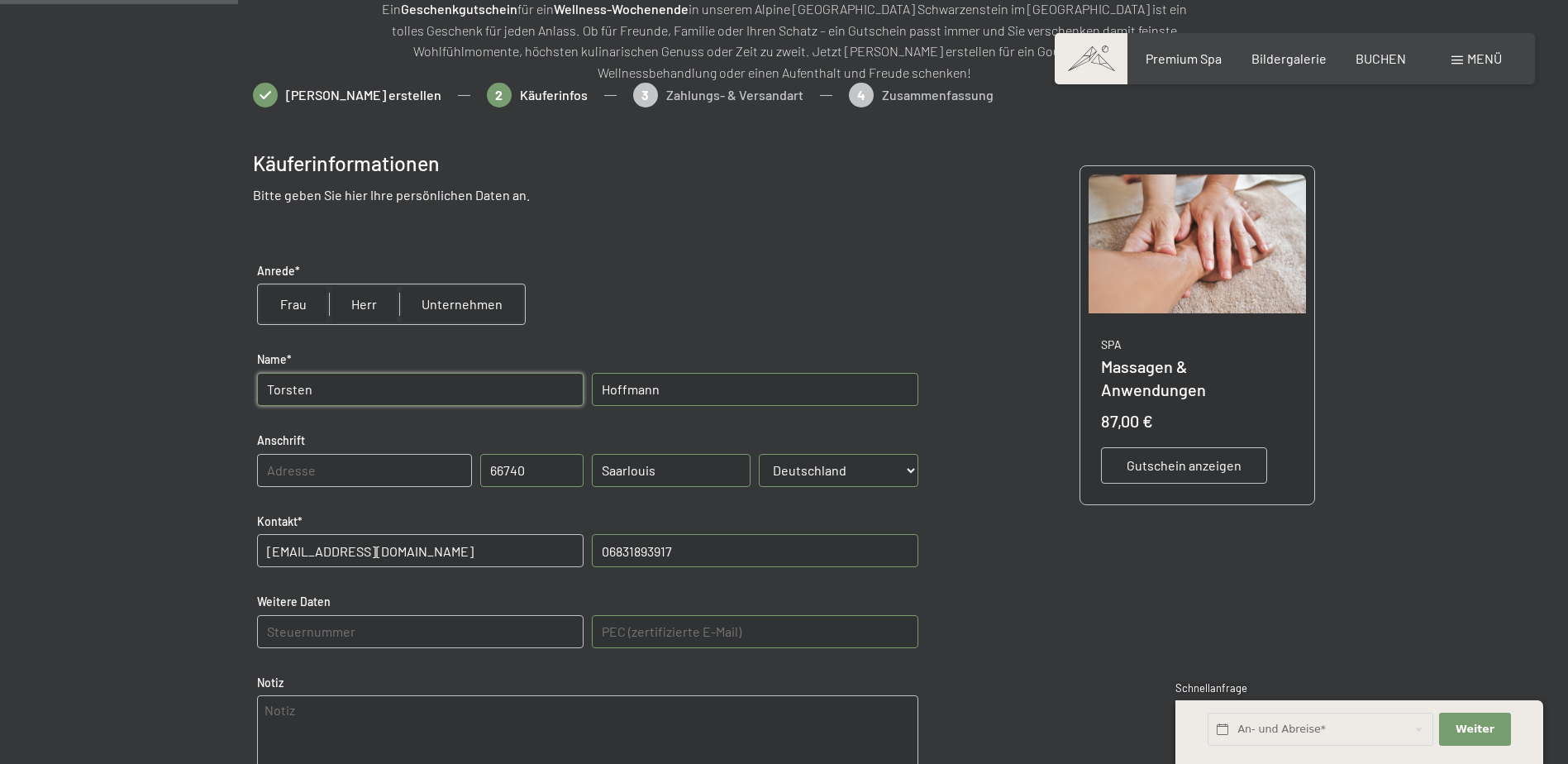
click at [385, 469] on input "text" at bounding box center [364, 470] width 215 height 33
type input "[STREET_ADDRESS]"
click at [363, 295] on input "radio" at bounding box center [364, 304] width 70 height 40
radio input "true"
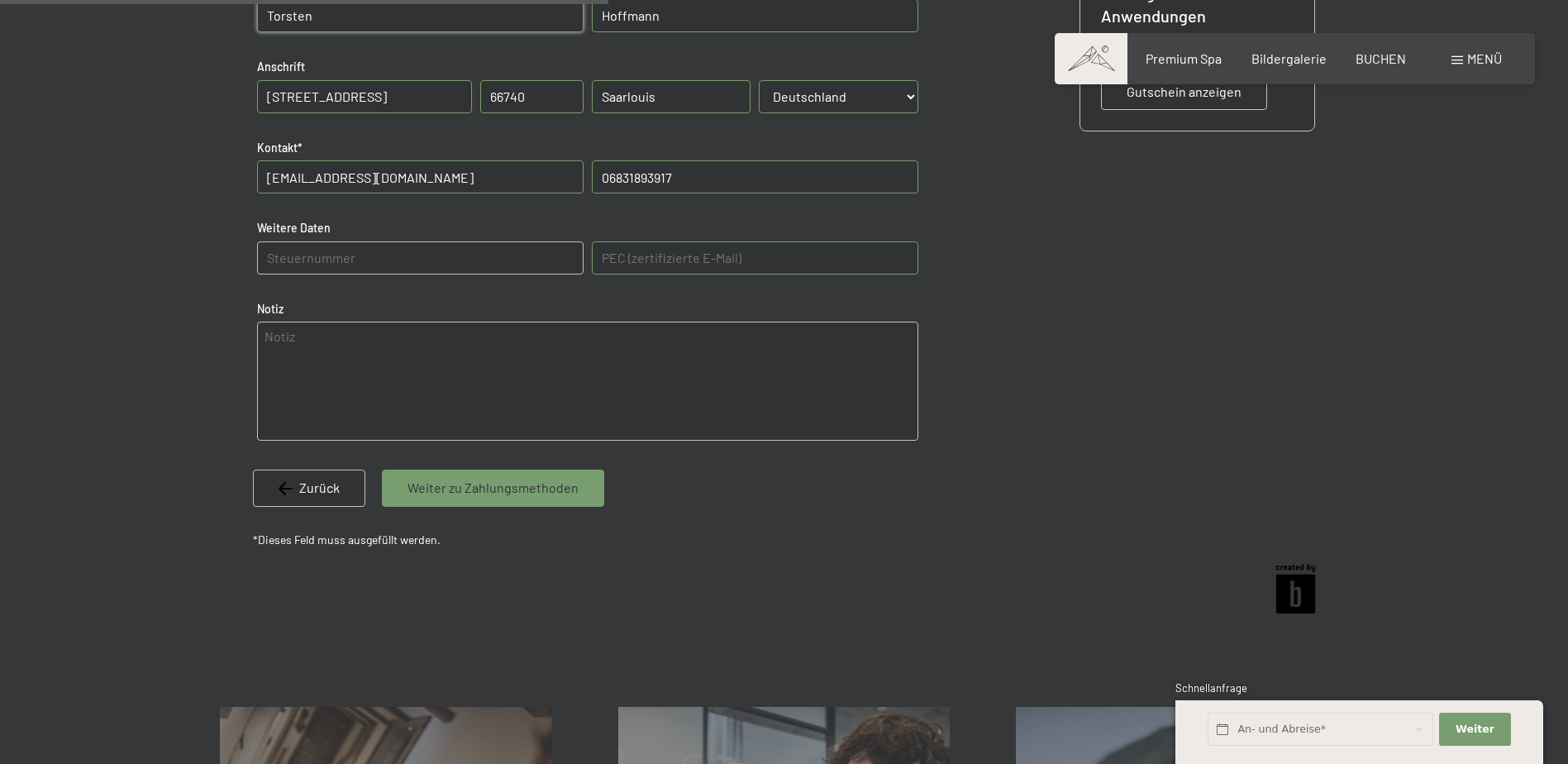
scroll to position [653, 0]
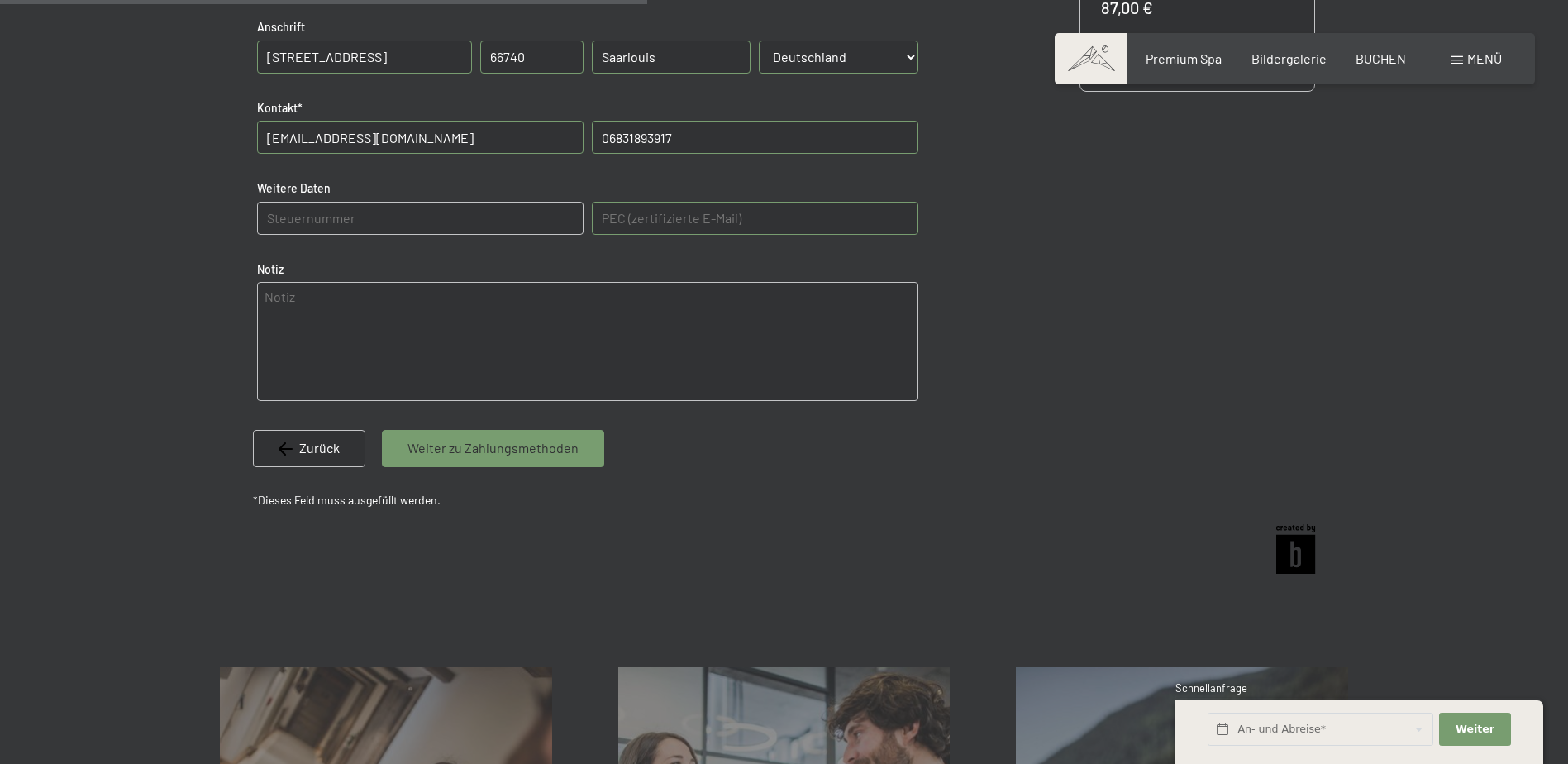
click at [470, 447] on span "Weiter zu Zahlungsmethoden" at bounding box center [492, 448] width 171 height 18
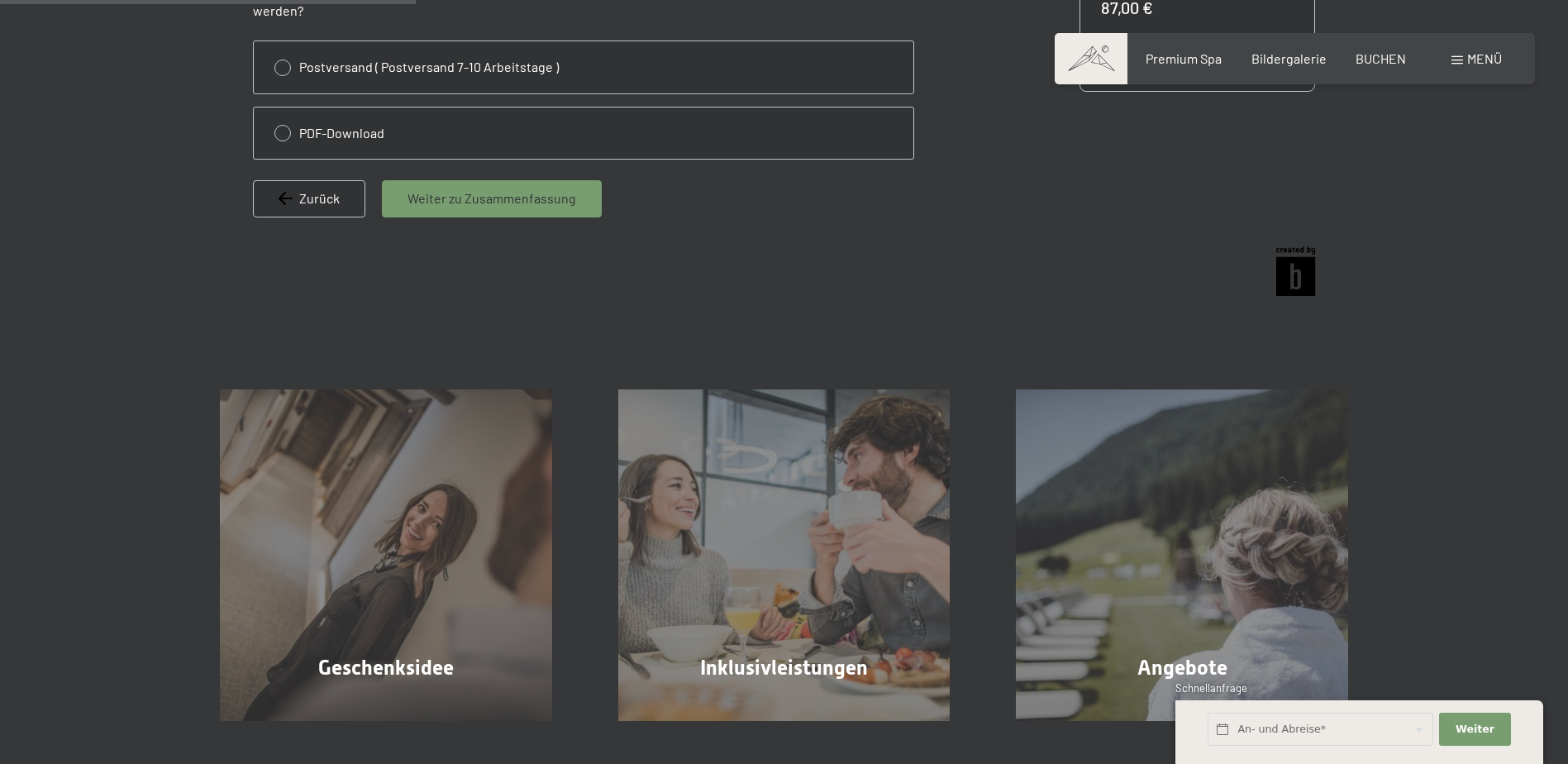
scroll to position [240, 0]
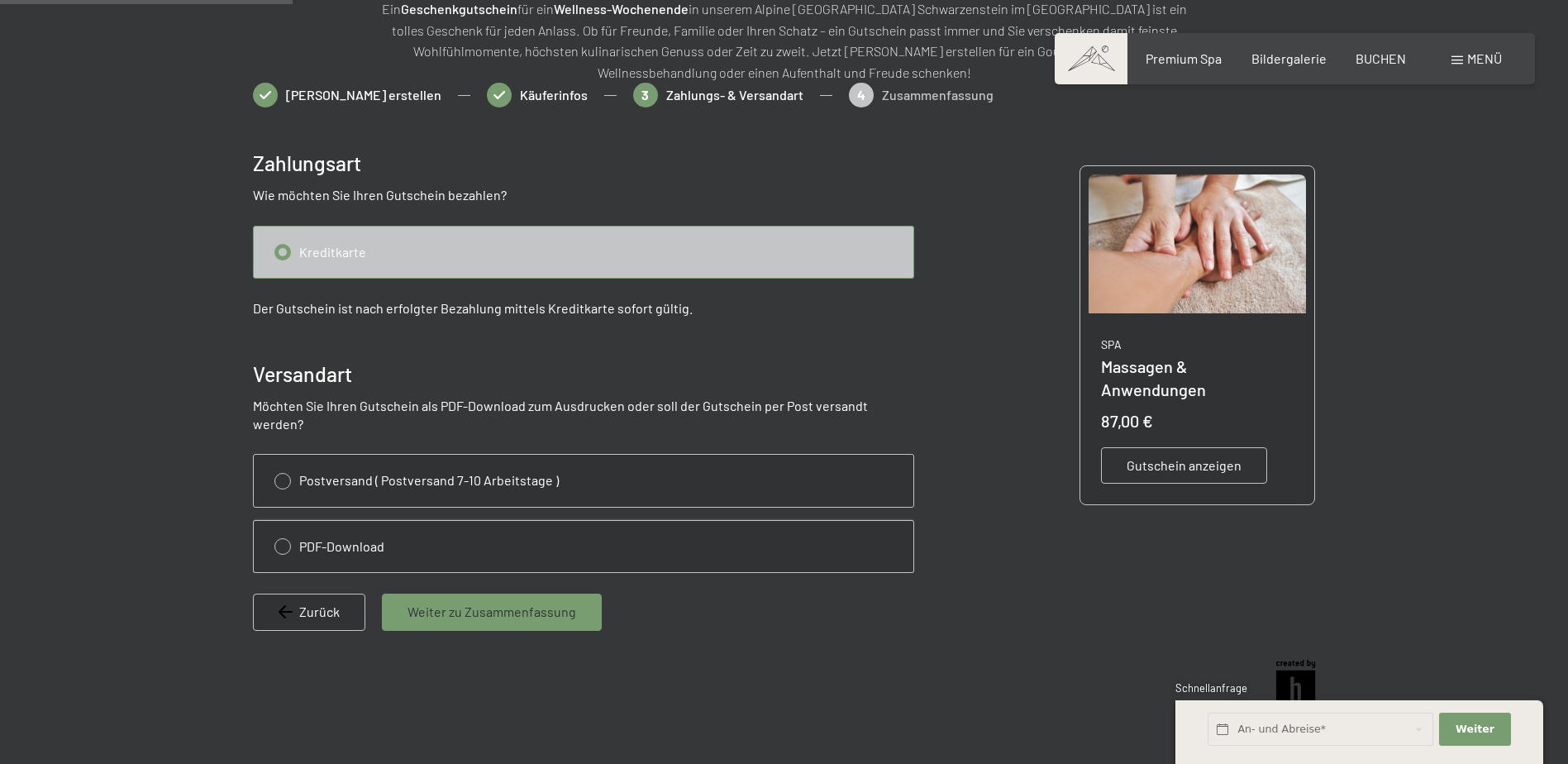
click at [287, 527] on input "radio" at bounding box center [583, 546] width 659 height 51
radio input "true"
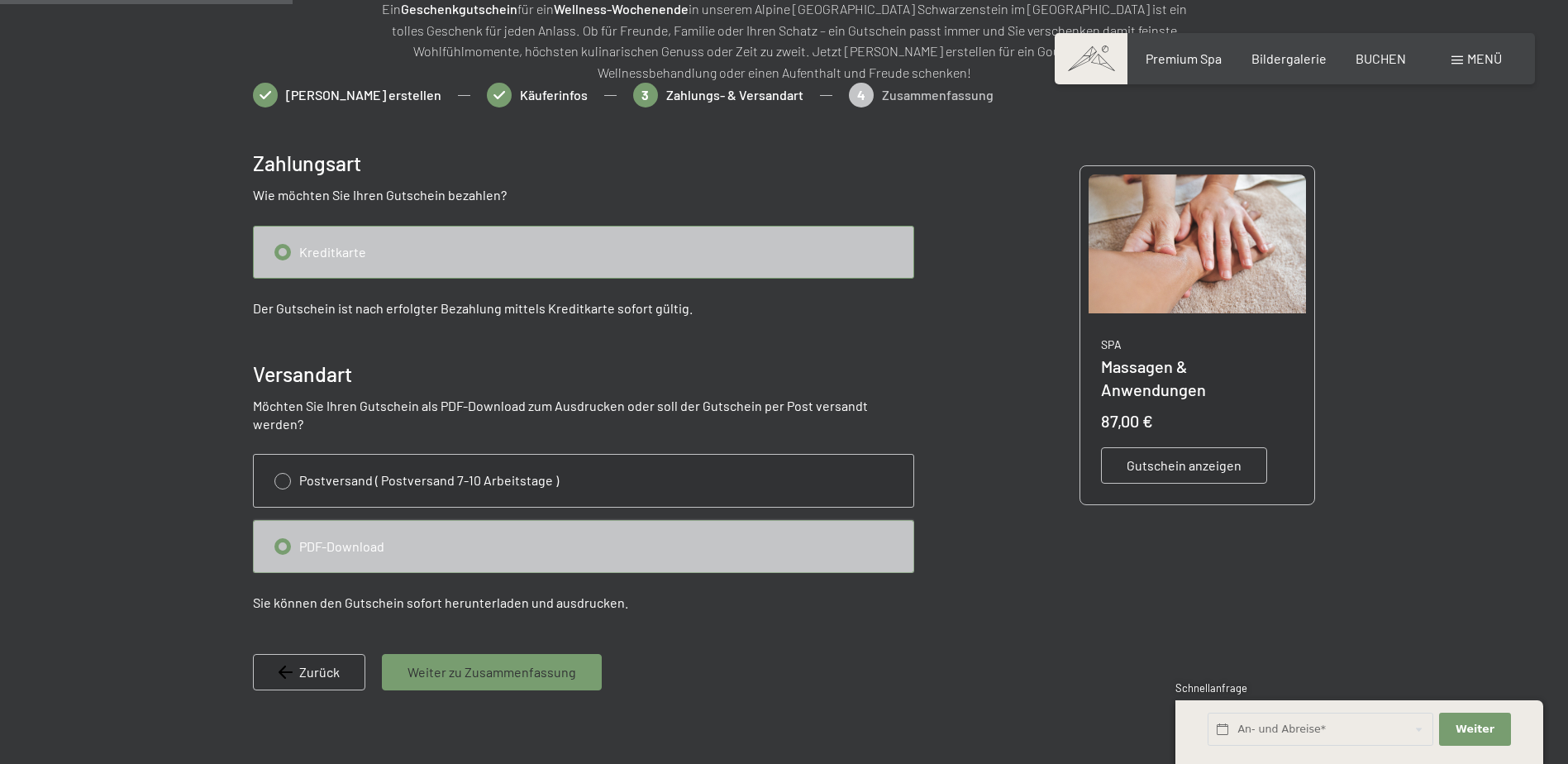
click at [280, 247] on input "radio" at bounding box center [583, 252] width 659 height 51
click at [531, 248] on input "radio" at bounding box center [583, 252] width 659 height 51
click at [514, 663] on span "Weiter zu Zusammenfassung" at bounding box center [492, 672] width 169 height 18
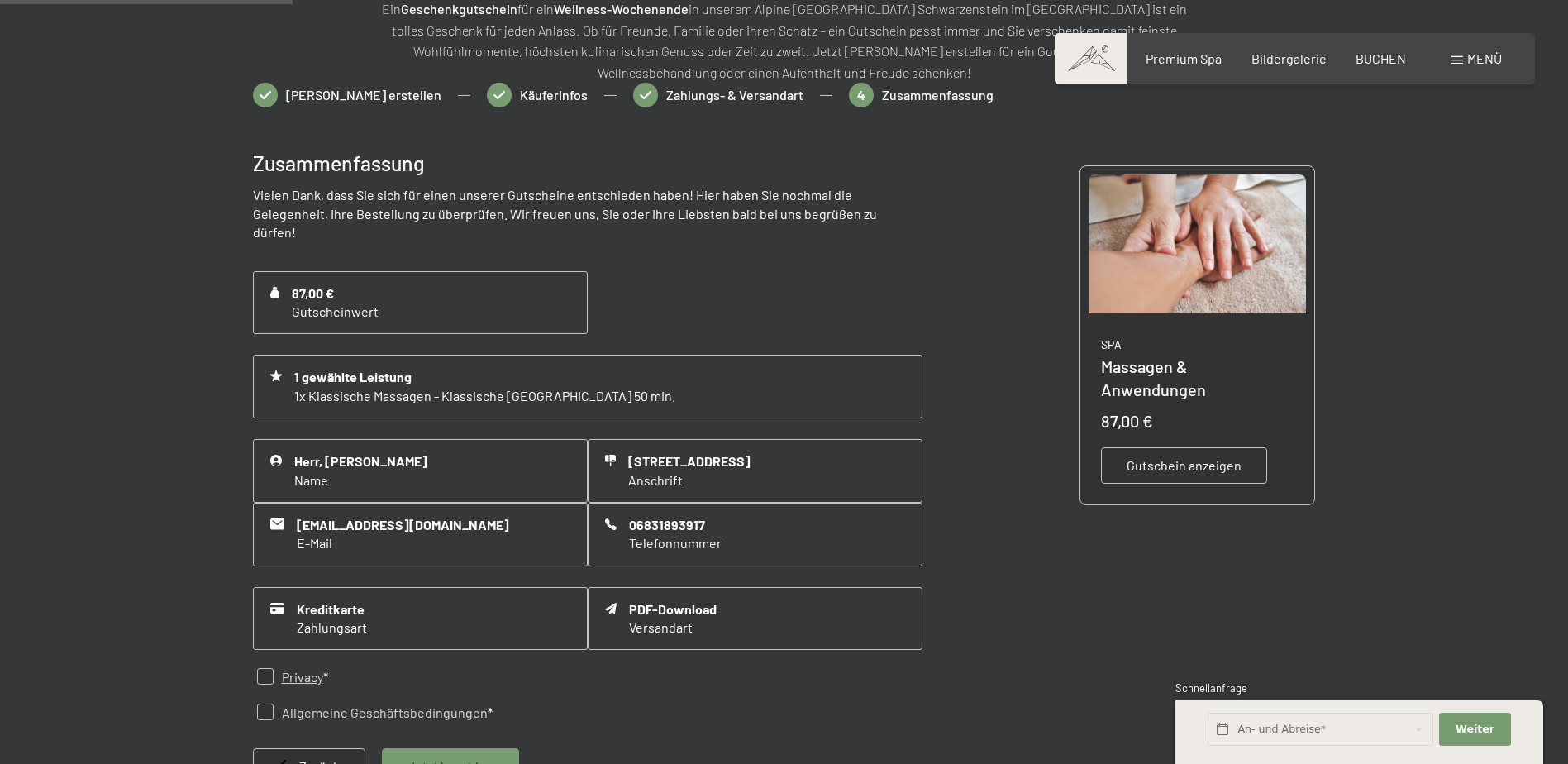
click at [264, 671] on input "checkbox" at bounding box center [265, 676] width 16 height 16
checkbox input "true"
click at [265, 708] on input "checkbox" at bounding box center [265, 711] width 16 height 16
checkbox input "true"
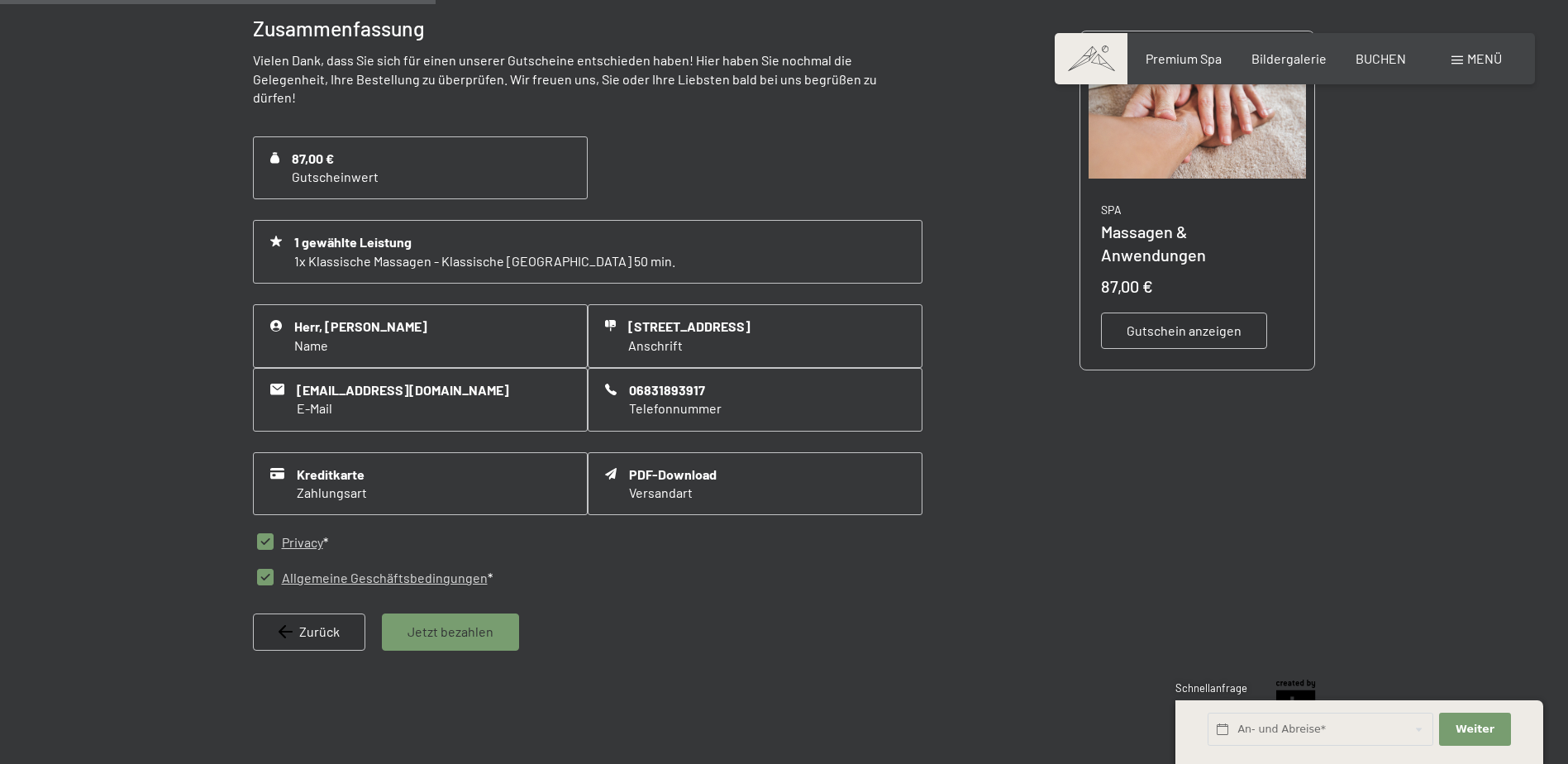
scroll to position [405, 0]
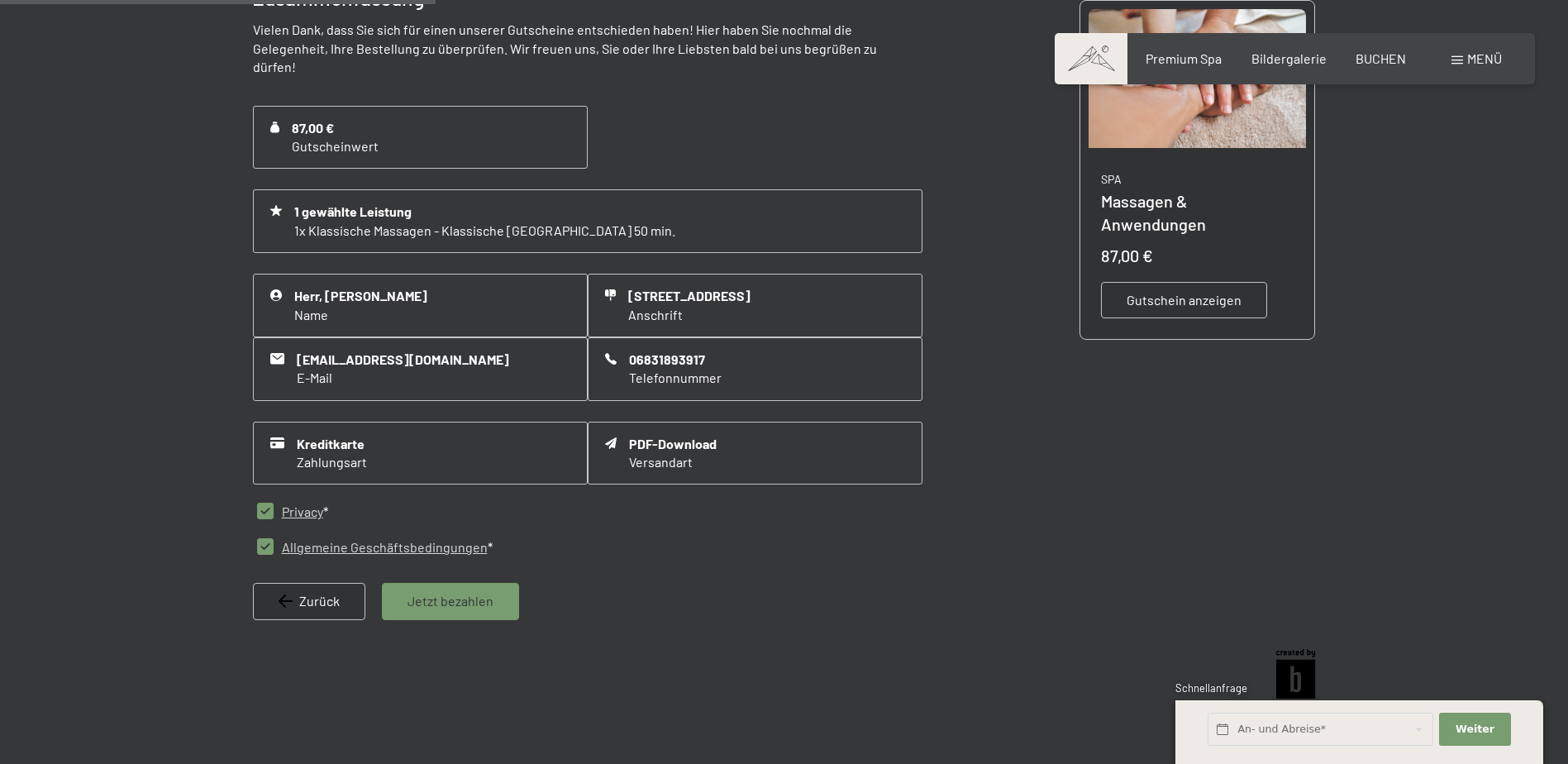
click at [456, 598] on span "Jetzt bezahlen" at bounding box center [450, 601] width 86 height 18
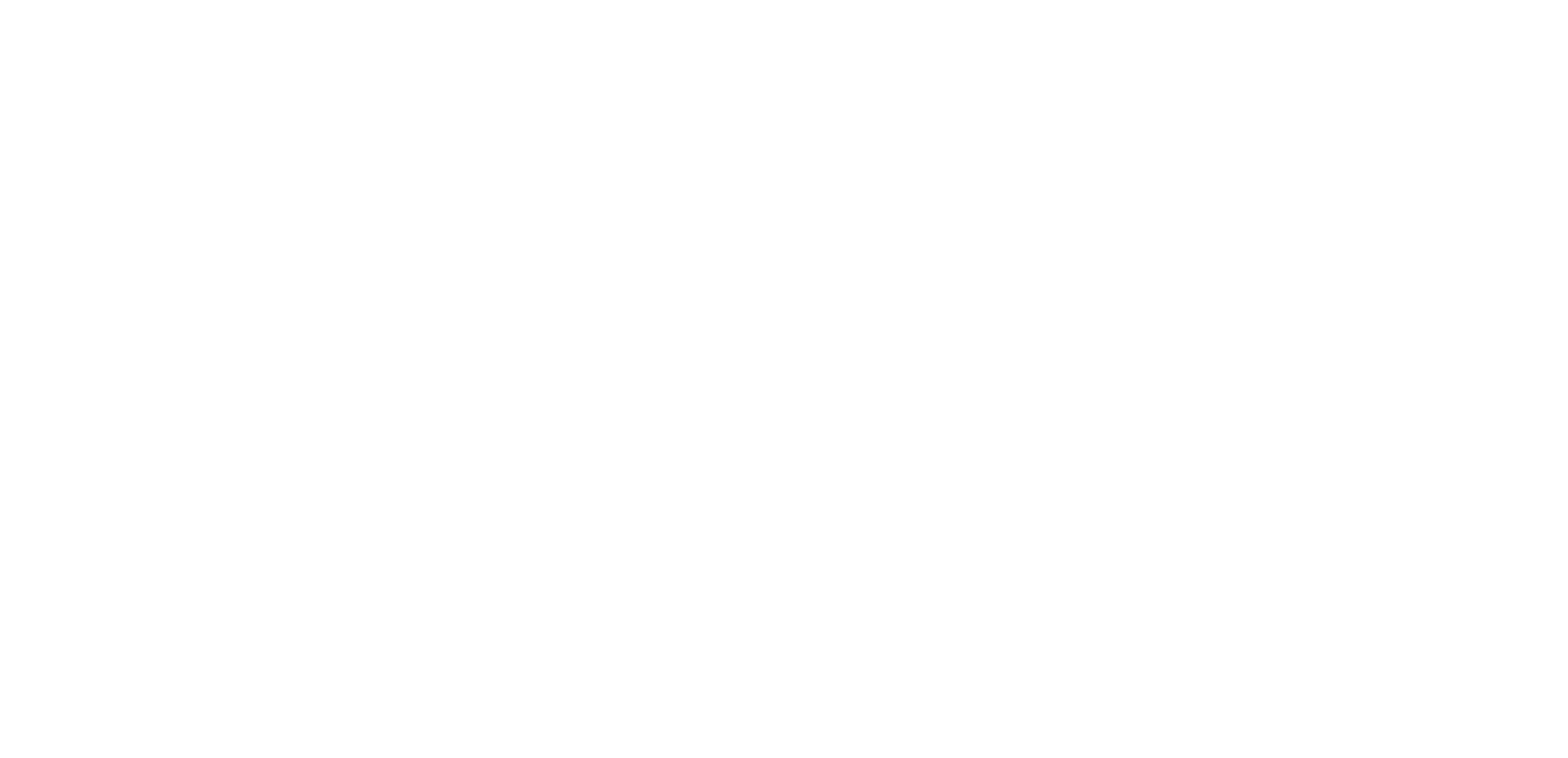
scroll to position [0, 0]
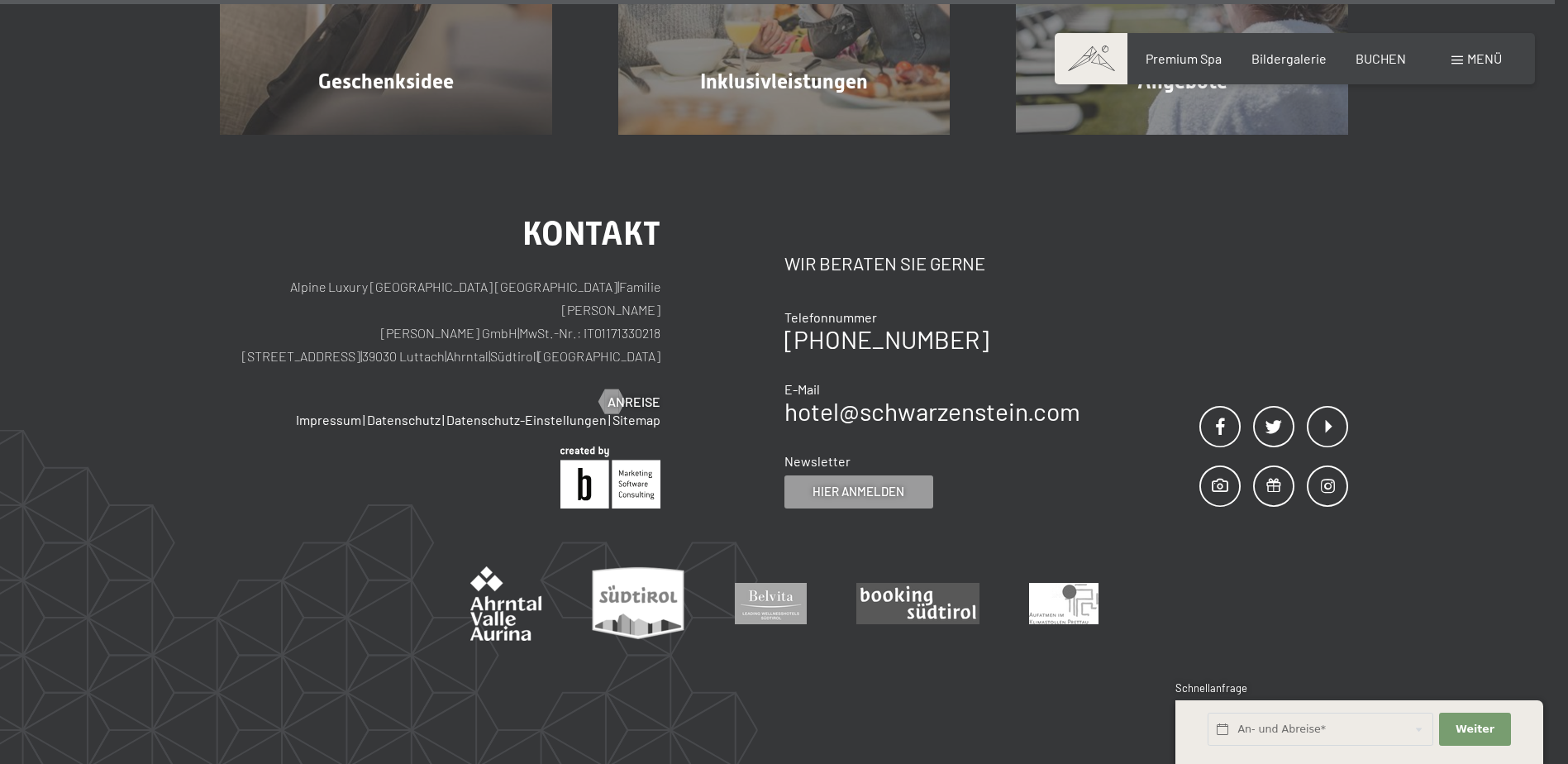
scroll to position [1291, 0]
